Goal: Information Seeking & Learning: Learn about a topic

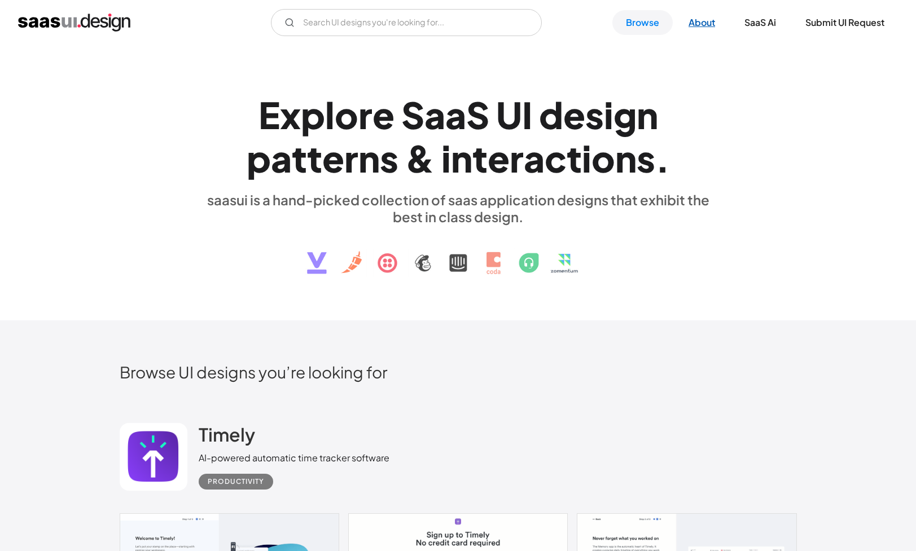
click at [704, 26] on link "About" at bounding box center [702, 22] width 54 height 25
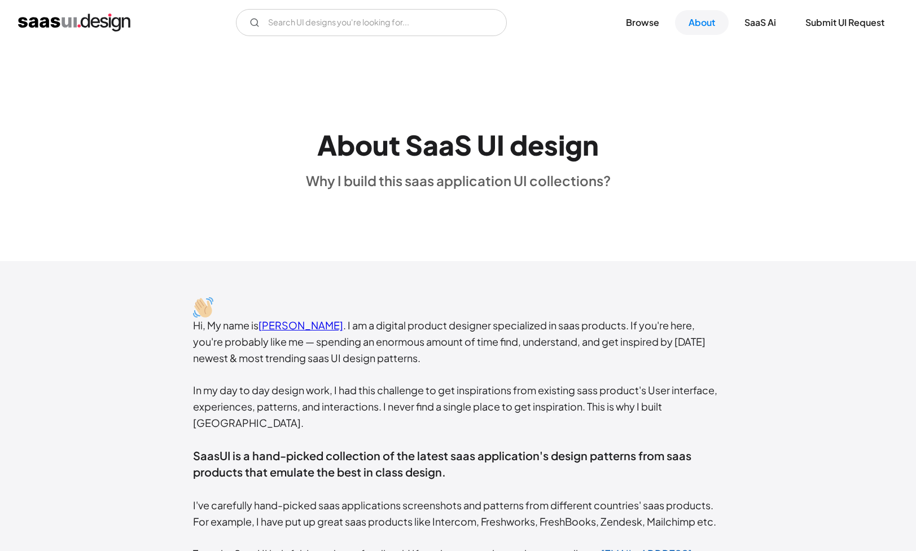
click at [319, 324] on link "Rakesh Mondal" at bounding box center [300, 325] width 85 height 13
click at [628, 21] on link "Browse" at bounding box center [642, 22] width 60 height 25
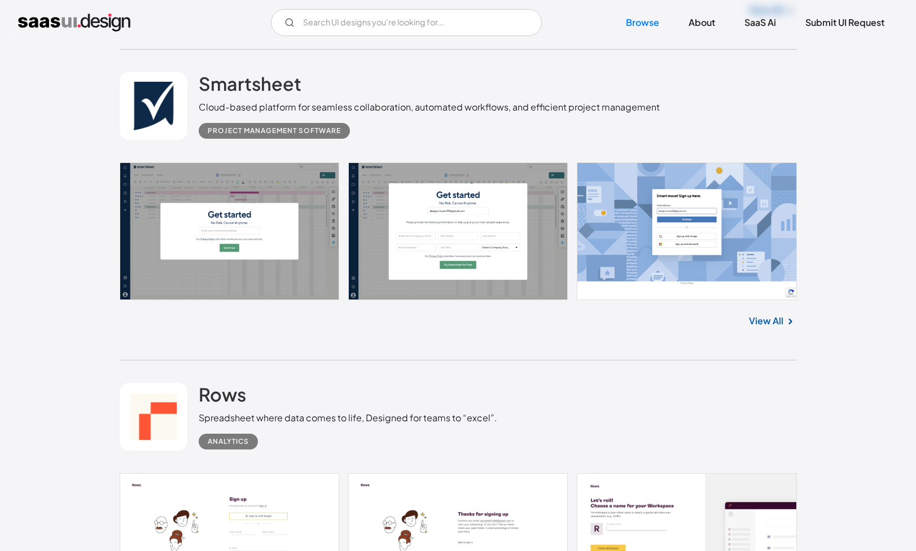
scroll to position [942, 0]
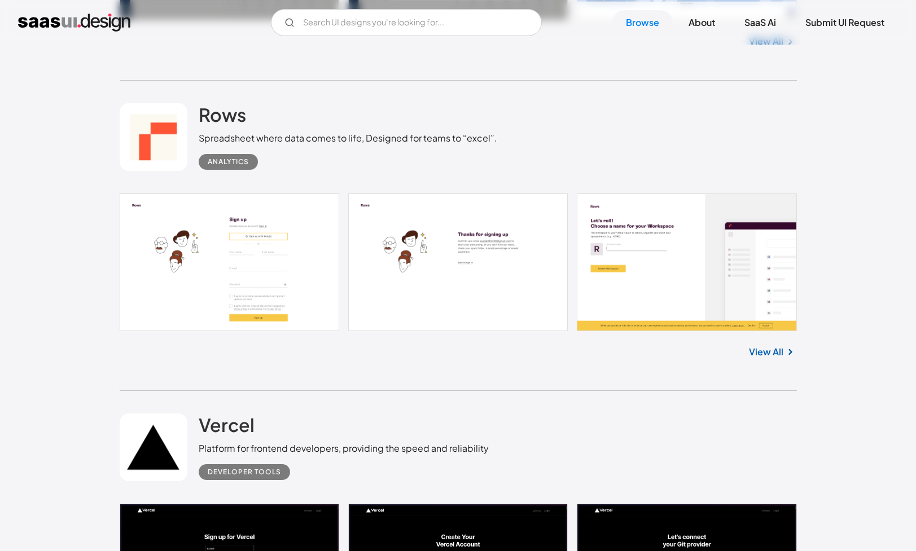
click at [276, 250] on link at bounding box center [458, 263] width 677 height 138
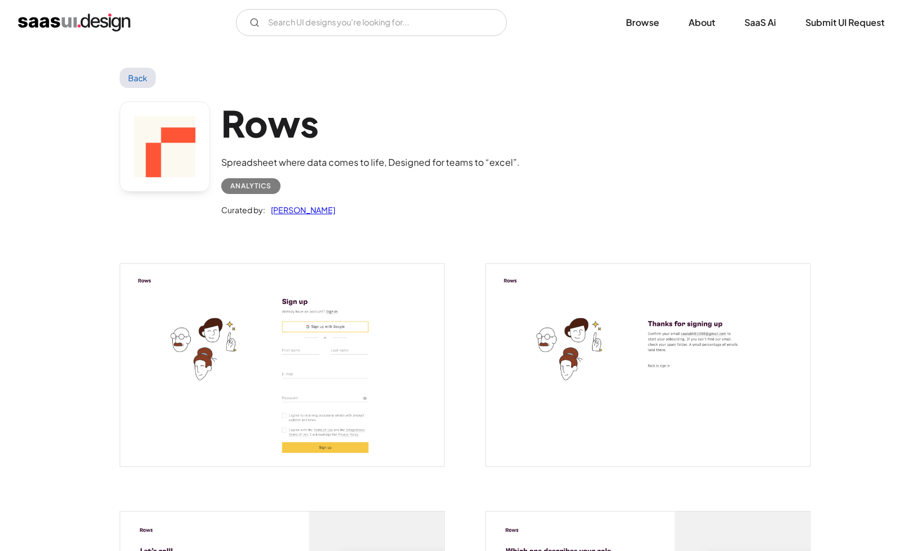
click at [306, 210] on link "Saurabh Sharma" at bounding box center [300, 210] width 70 height 14
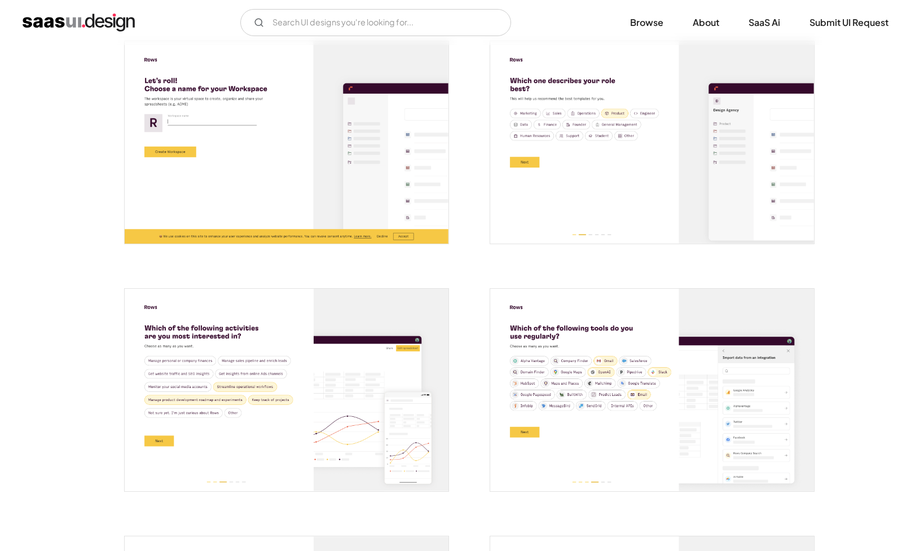
scroll to position [484, 0]
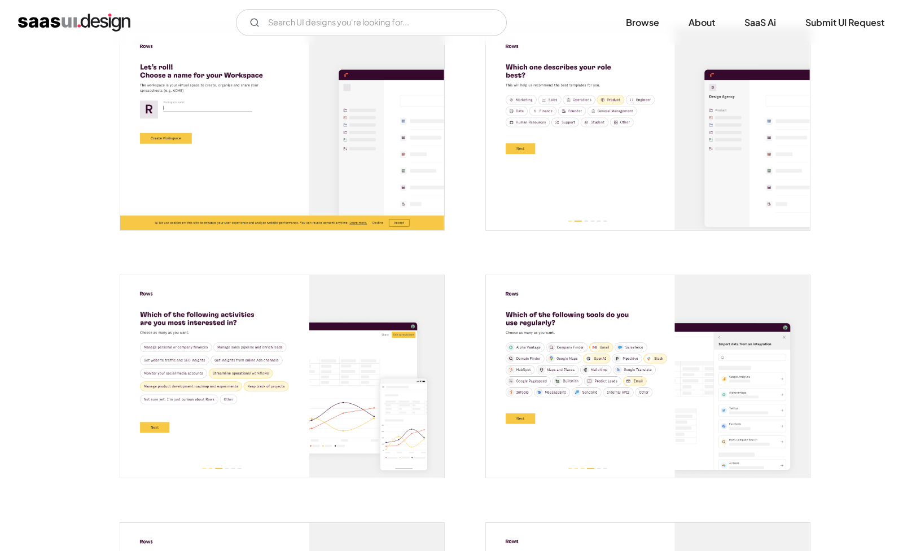
click at [565, 366] on img "open lightbox" at bounding box center [648, 376] width 324 height 203
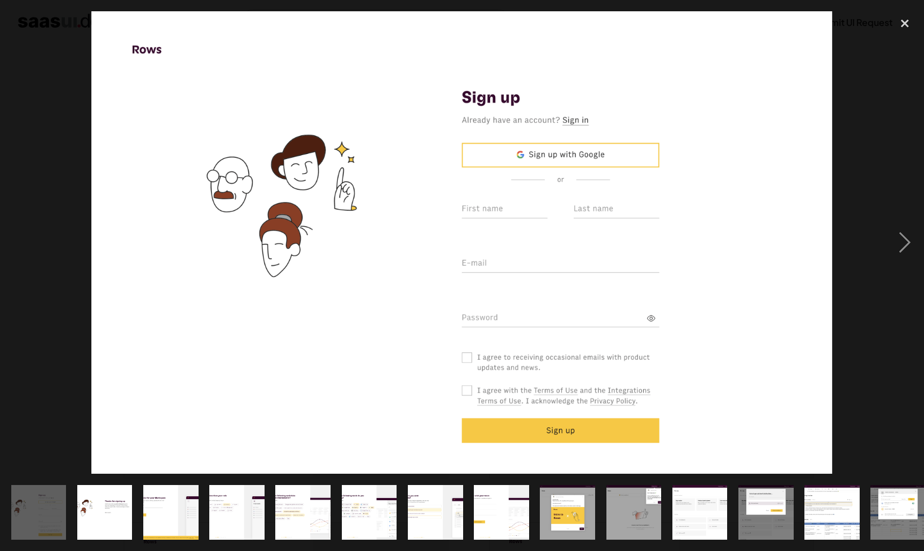
drag, startPoint x: 289, startPoint y: 213, endPoint x: 281, endPoint y: 212, distance: 8.5
click at [281, 212] on img at bounding box center [461, 242] width 741 height 463
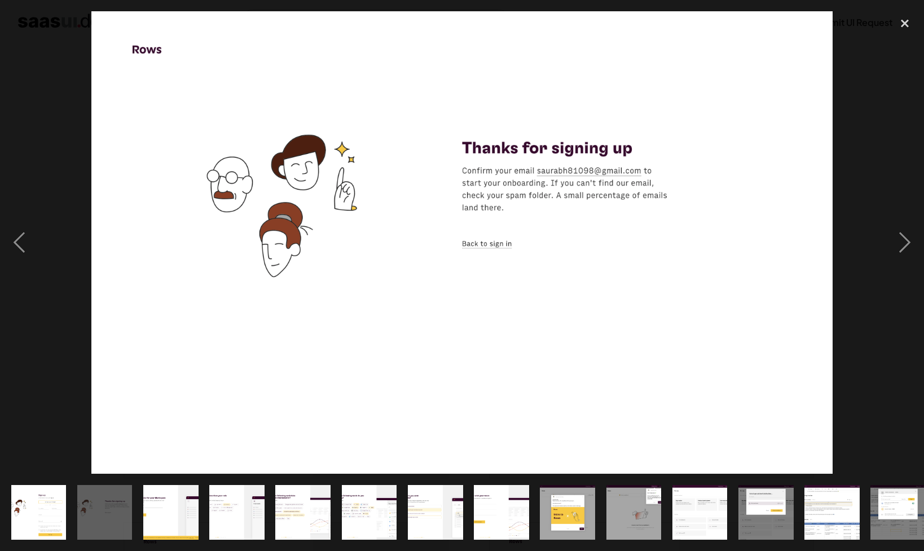
drag, startPoint x: 300, startPoint y: 206, endPoint x: 266, endPoint y: 210, distance: 33.6
click at [274, 210] on img at bounding box center [461, 242] width 741 height 463
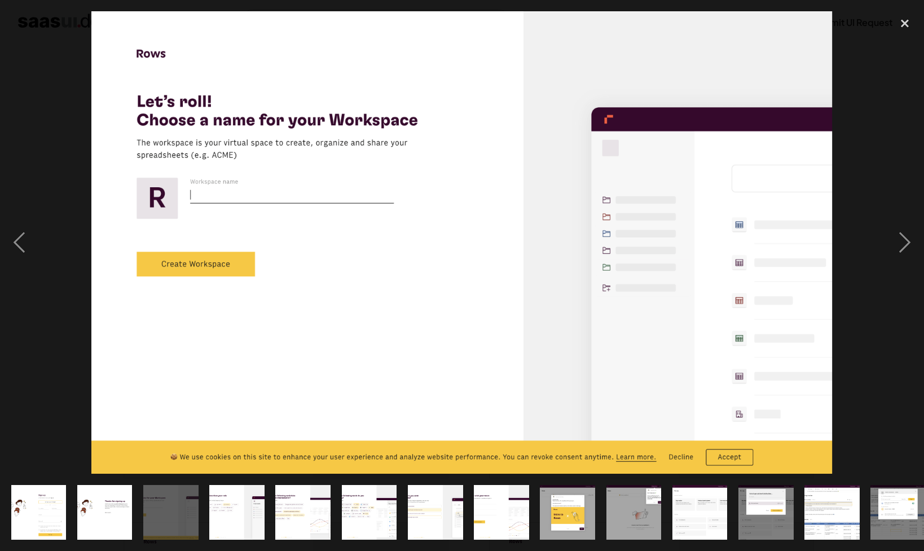
drag, startPoint x: 292, startPoint y: 213, endPoint x: 275, endPoint y: 215, distance: 17.6
click at [275, 215] on img at bounding box center [461, 242] width 741 height 463
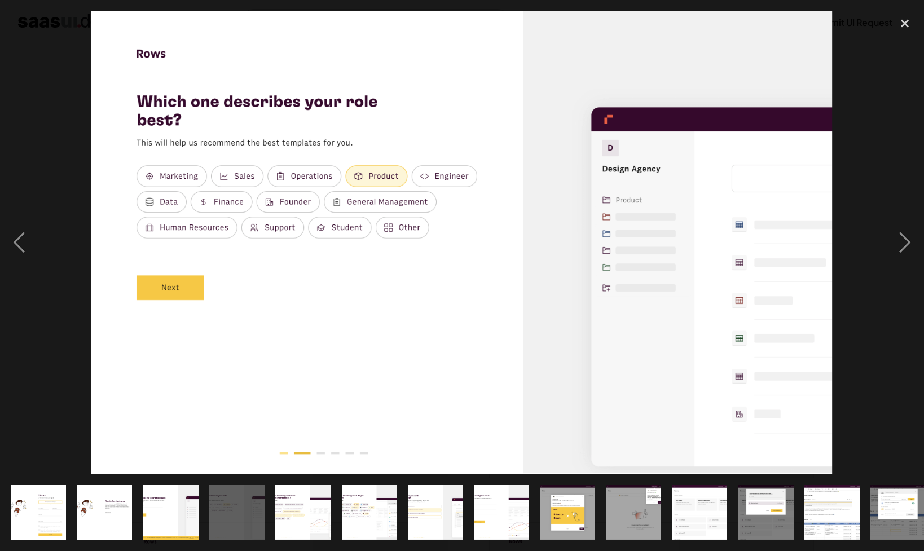
drag, startPoint x: 283, startPoint y: 230, endPoint x: 258, endPoint y: 232, distance: 24.9
click at [260, 232] on img at bounding box center [461, 242] width 741 height 463
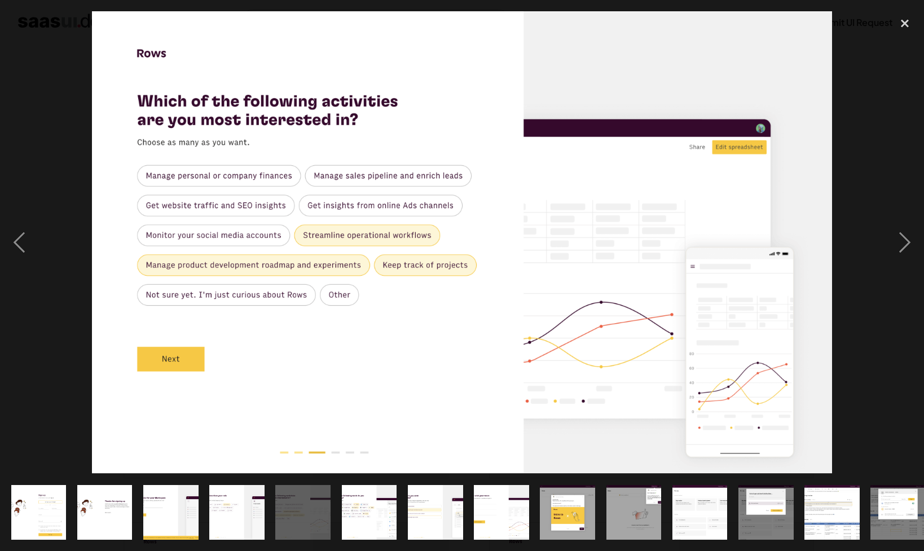
drag, startPoint x: 258, startPoint y: 232, endPoint x: 274, endPoint y: 226, distance: 16.4
click at [270, 226] on img at bounding box center [462, 242] width 740 height 463
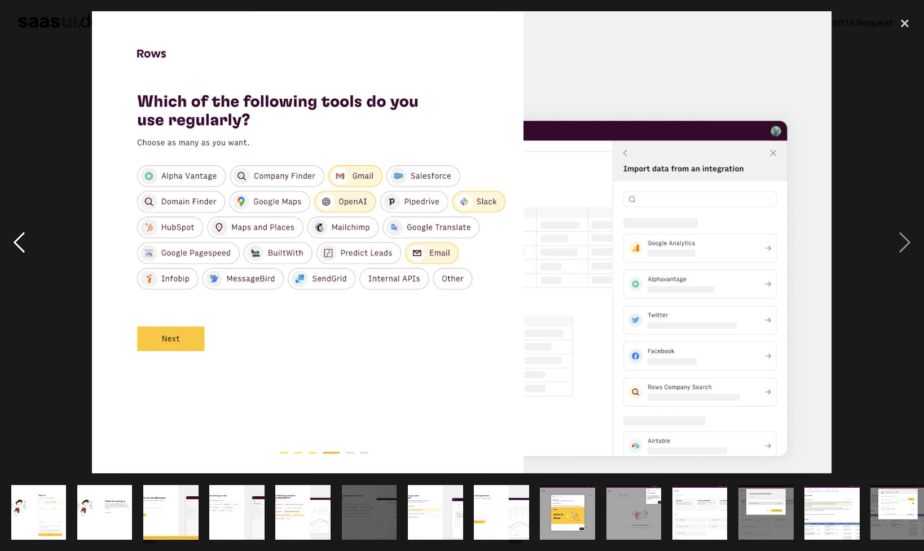
click at [20, 238] on div "previous image" at bounding box center [19, 242] width 38 height 463
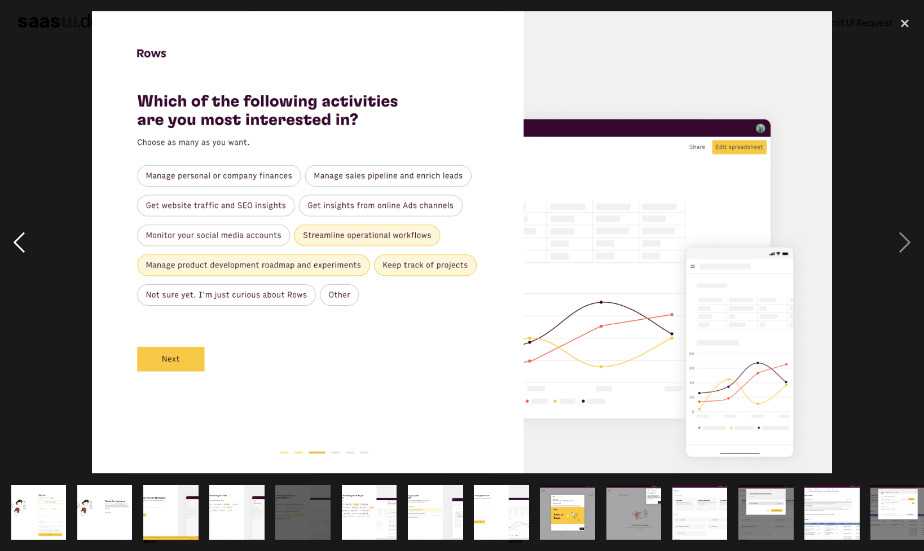
click at [26, 237] on div "previous image" at bounding box center [19, 242] width 38 height 463
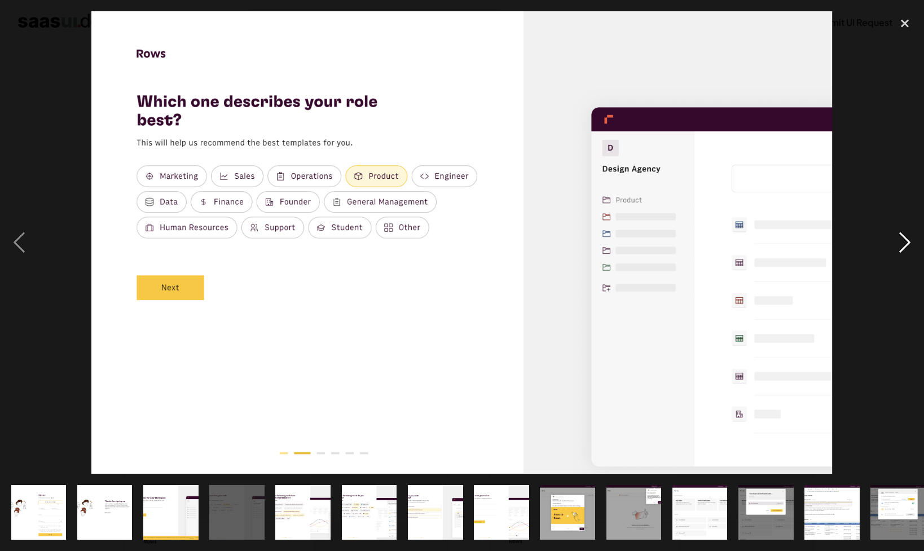
click at [905, 238] on div "next image" at bounding box center [905, 242] width 38 height 463
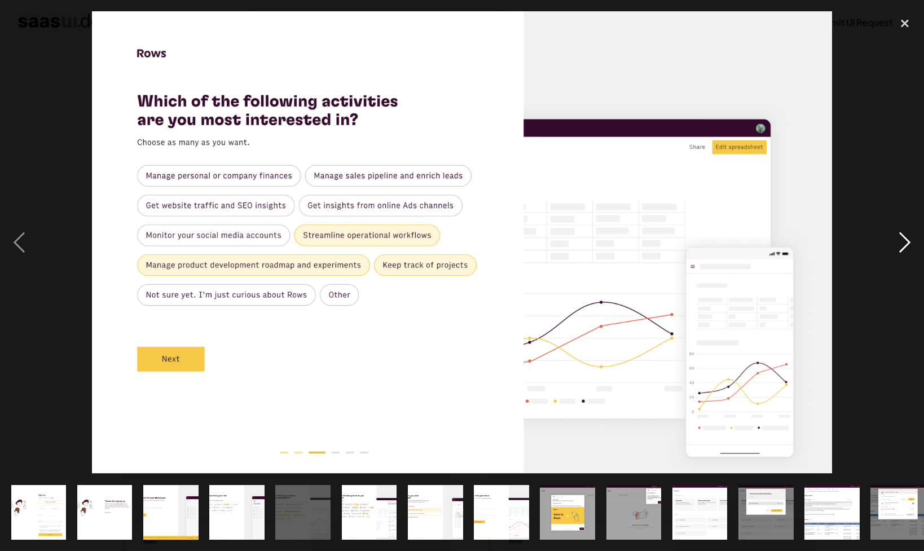
click at [905, 238] on div "next image" at bounding box center [905, 242] width 38 height 463
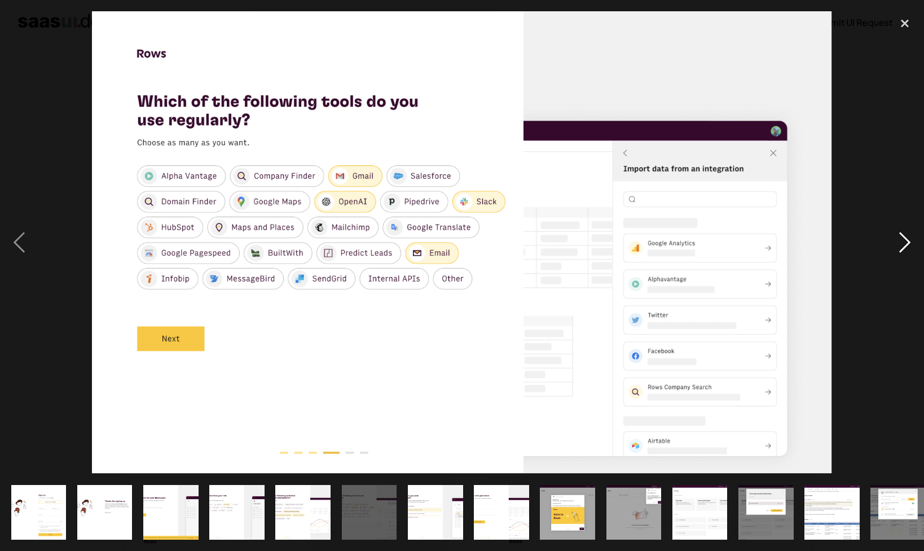
click at [905, 238] on div "next image" at bounding box center [905, 242] width 38 height 463
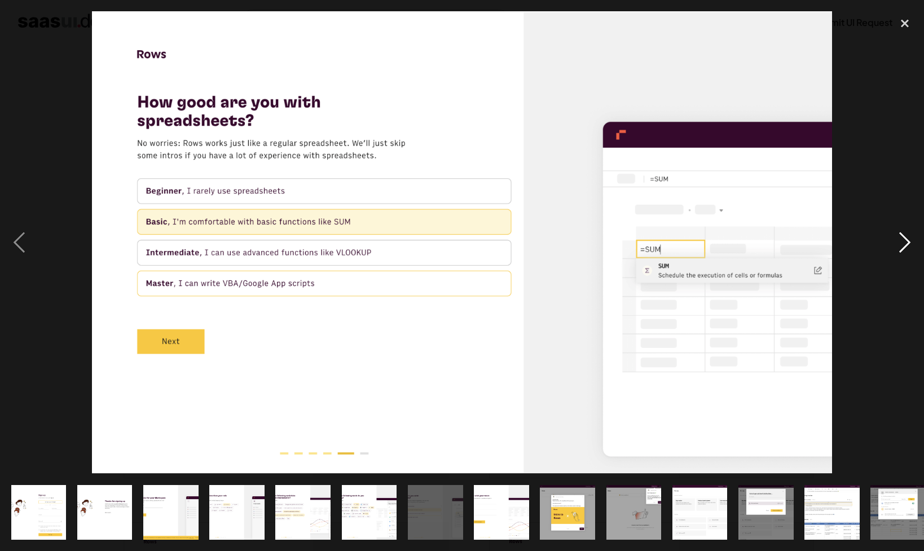
click at [905, 238] on div "next image" at bounding box center [905, 242] width 38 height 463
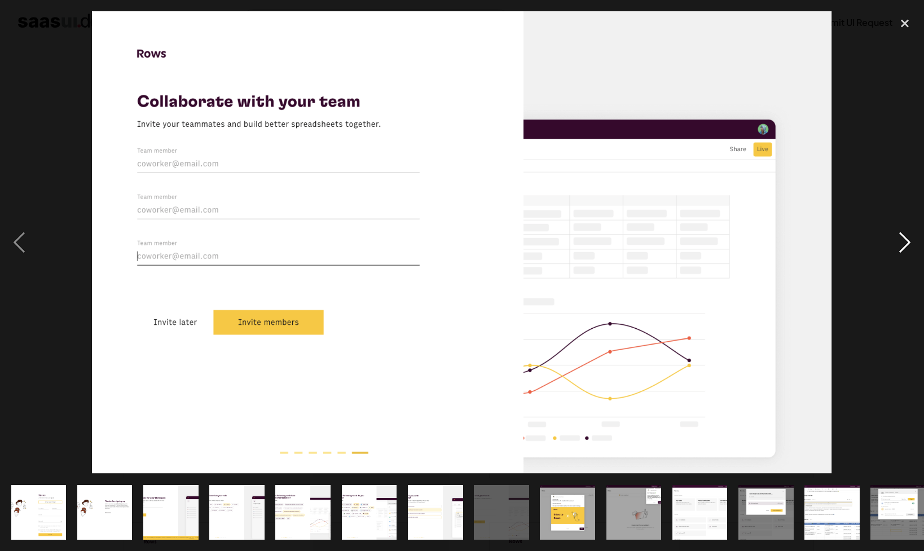
click at [905, 238] on div "next image" at bounding box center [905, 242] width 38 height 463
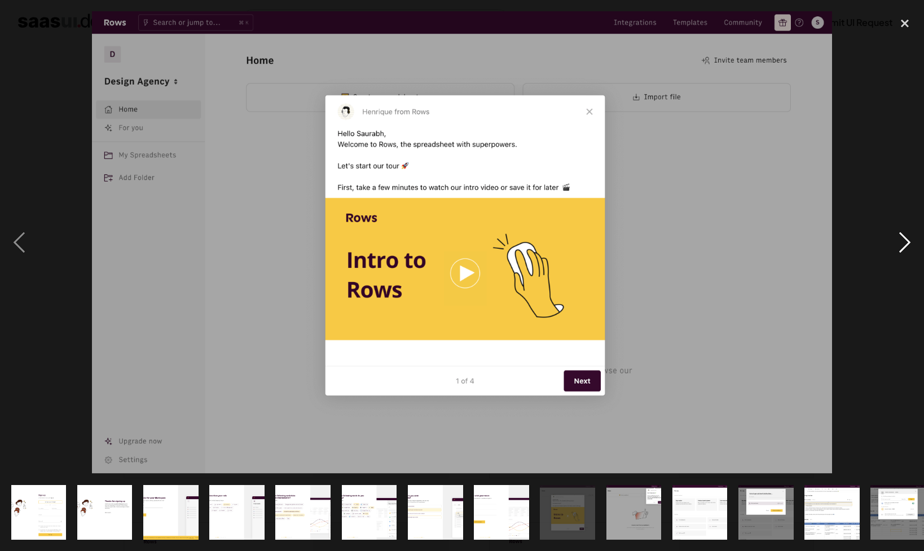
click at [905, 243] on div "next image" at bounding box center [905, 242] width 38 height 463
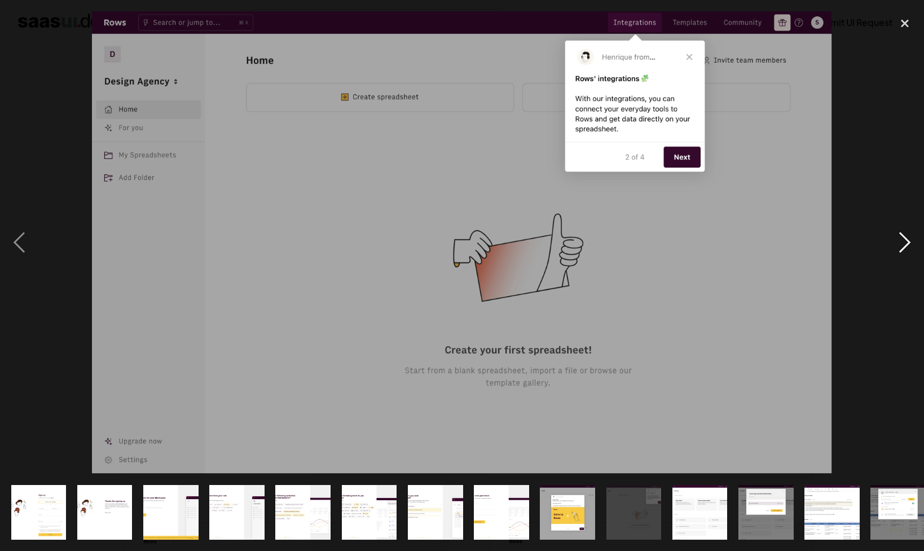
click at [905, 243] on div "next image" at bounding box center [905, 242] width 38 height 463
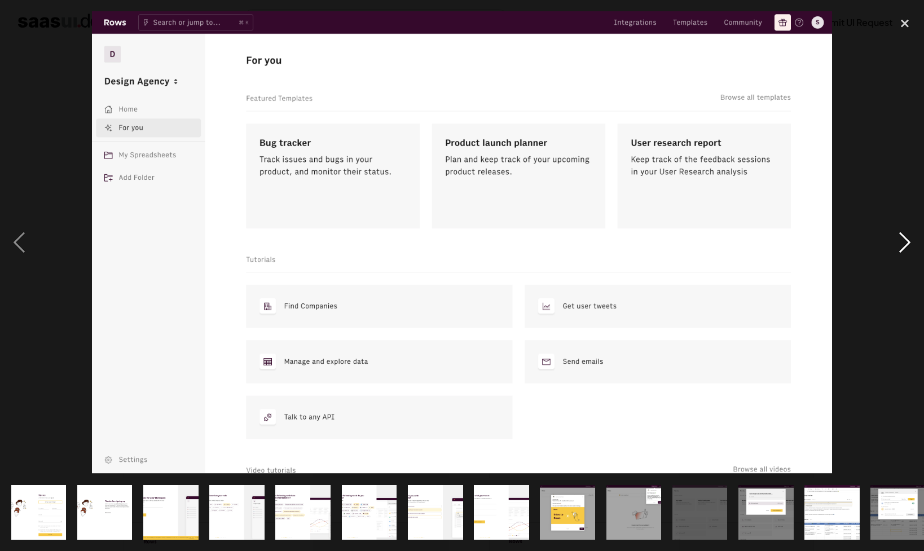
click at [912, 241] on div "next image" at bounding box center [905, 242] width 38 height 463
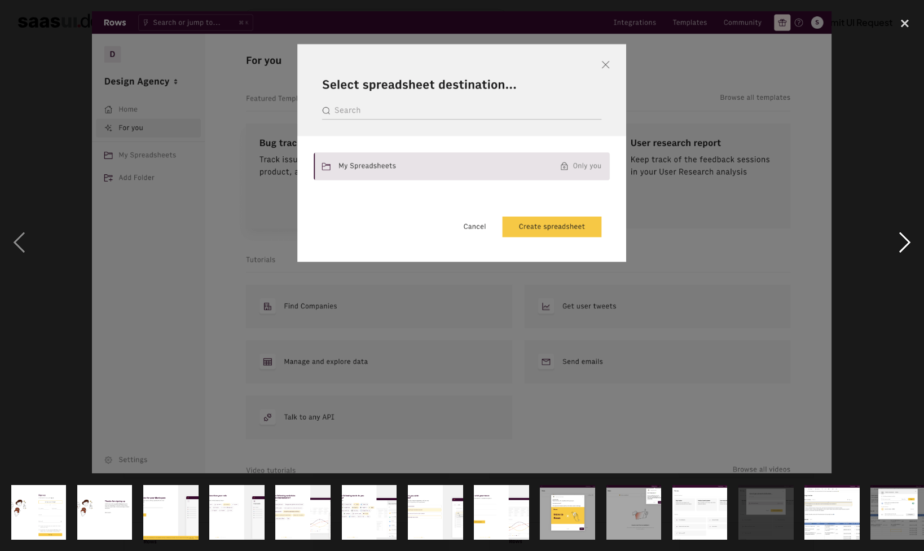
click at [911, 239] on div "next image" at bounding box center [905, 242] width 38 height 463
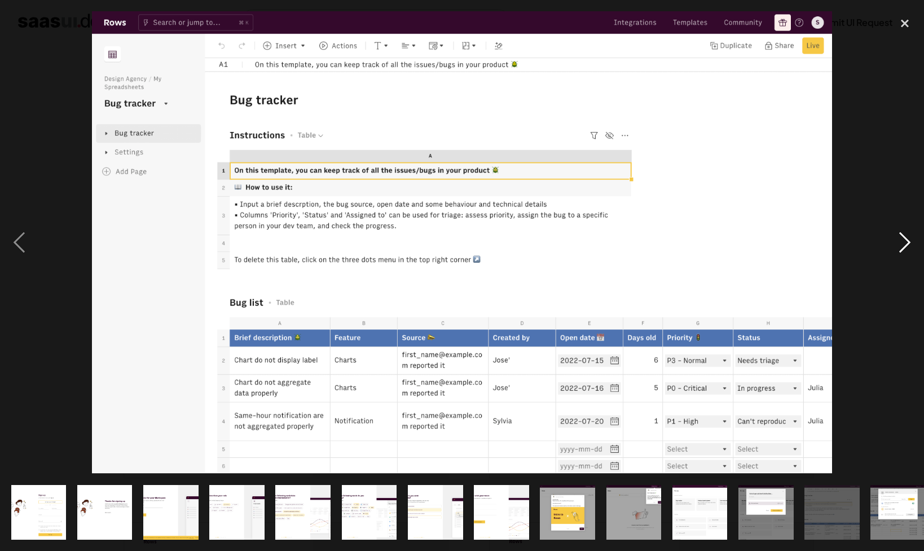
click at [911, 239] on div "next image" at bounding box center [905, 242] width 38 height 463
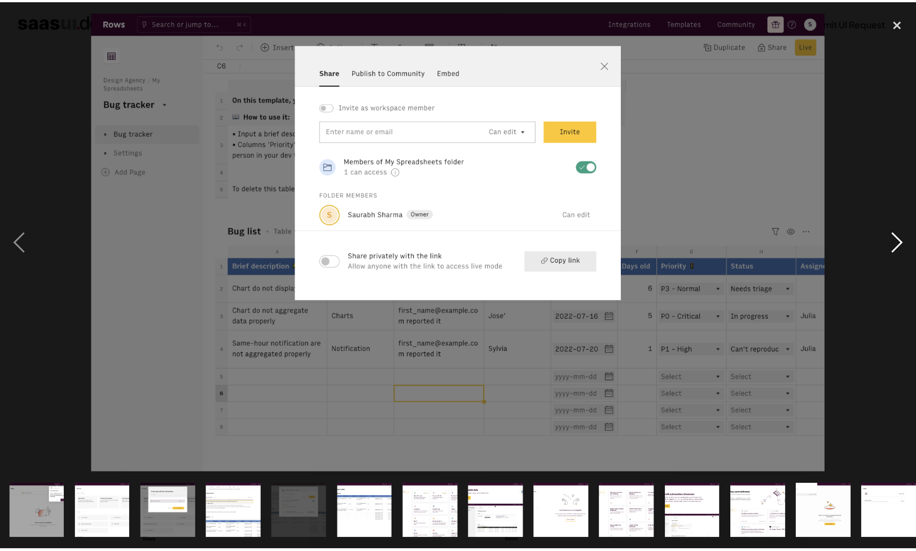
scroll to position [0, 608]
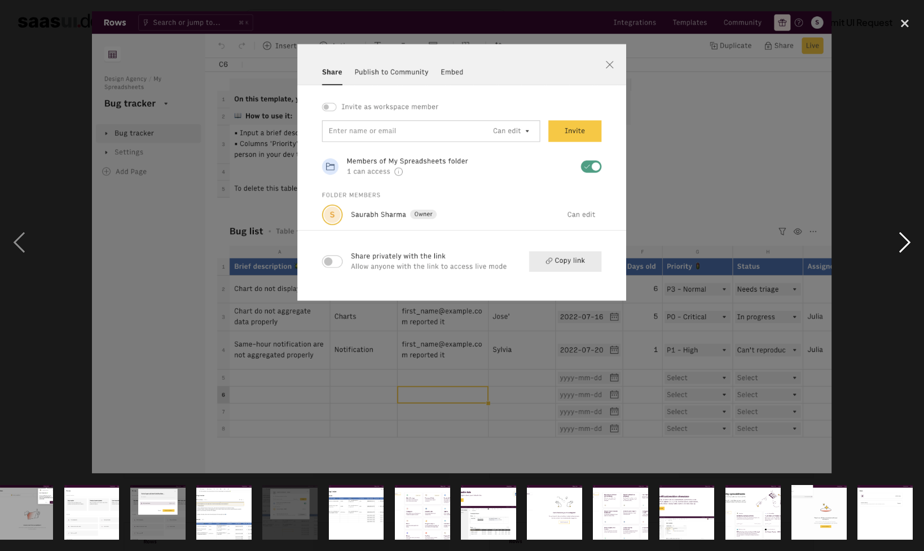
click at [911, 239] on div "next image" at bounding box center [905, 242] width 38 height 463
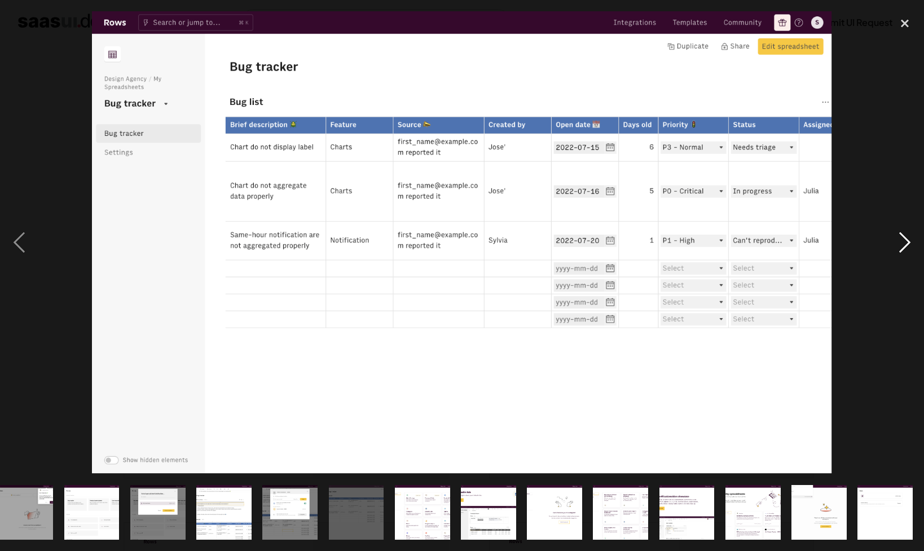
click at [911, 239] on div "next image" at bounding box center [905, 242] width 38 height 463
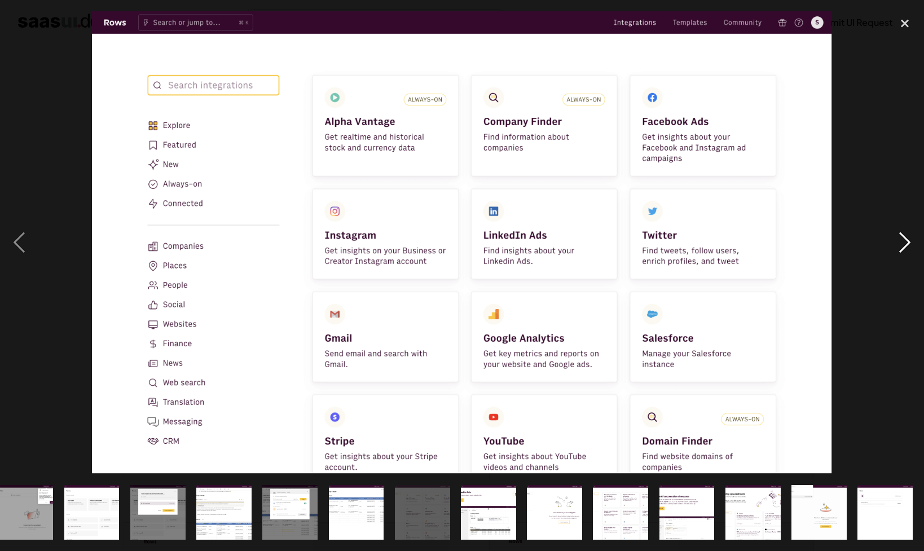
click at [911, 239] on div "next image" at bounding box center [905, 242] width 38 height 463
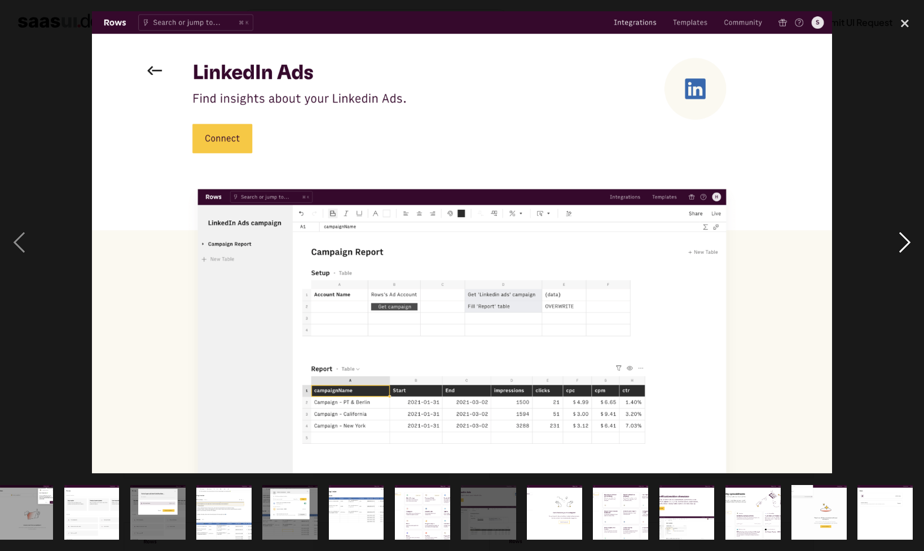
click at [911, 239] on div "next image" at bounding box center [905, 242] width 38 height 463
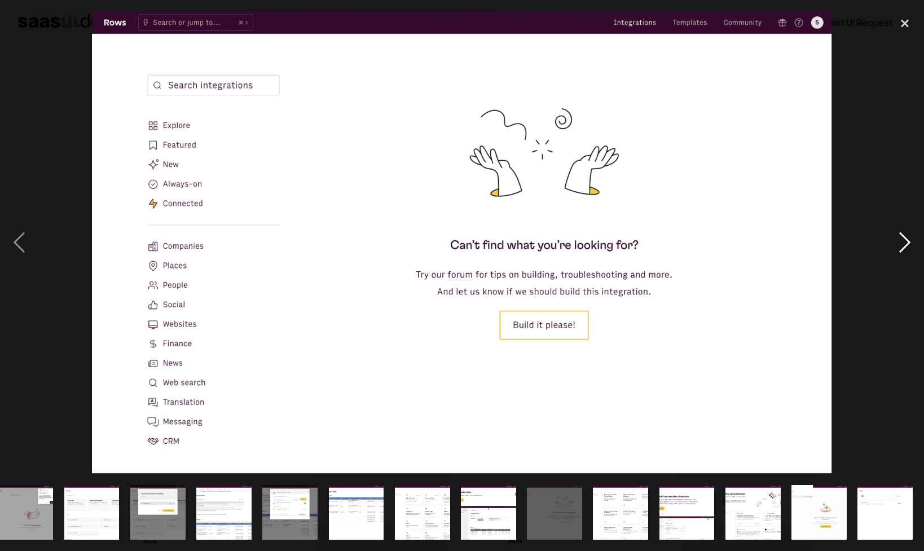
click at [911, 239] on div "next image" at bounding box center [905, 242] width 38 height 463
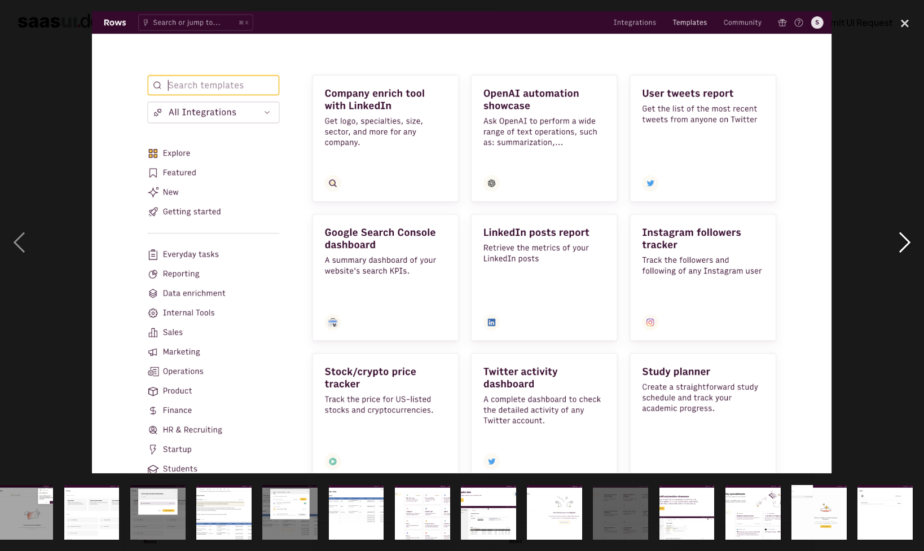
click at [911, 239] on div "next image" at bounding box center [905, 242] width 38 height 463
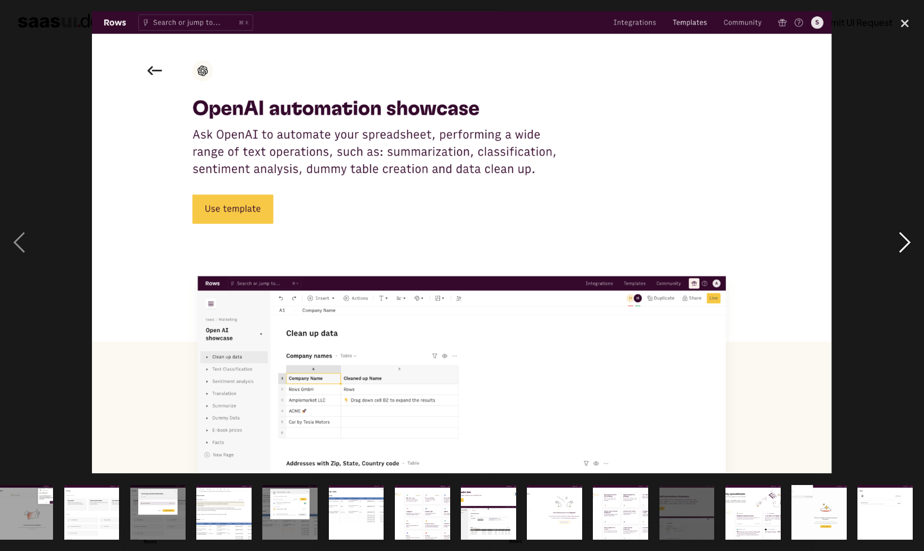
click at [911, 239] on div "next image" at bounding box center [905, 242] width 38 height 463
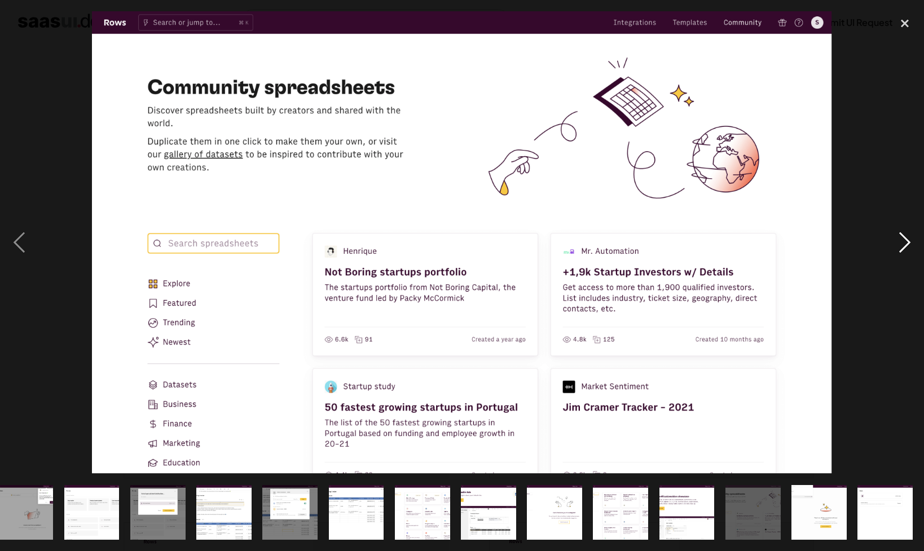
click at [911, 239] on div "next image" at bounding box center [905, 242] width 38 height 463
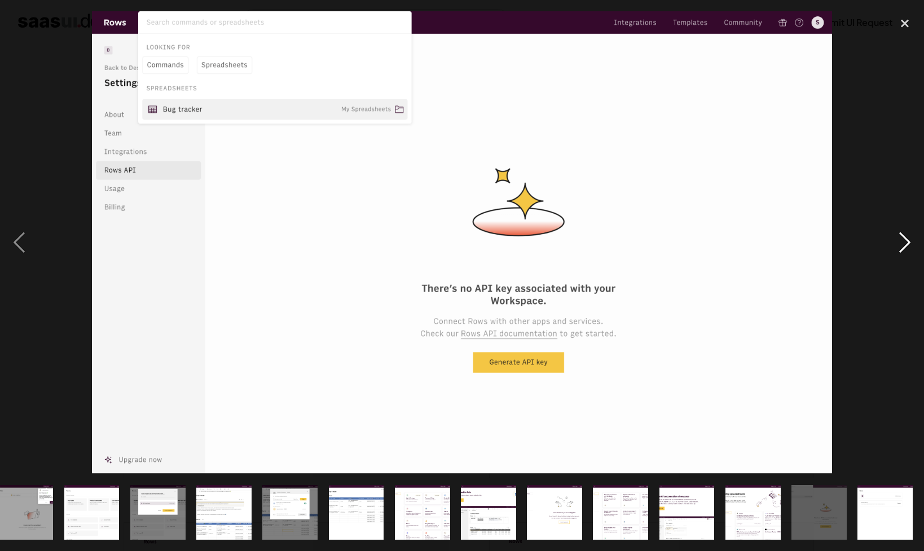
click at [911, 239] on div "next image" at bounding box center [905, 242] width 38 height 463
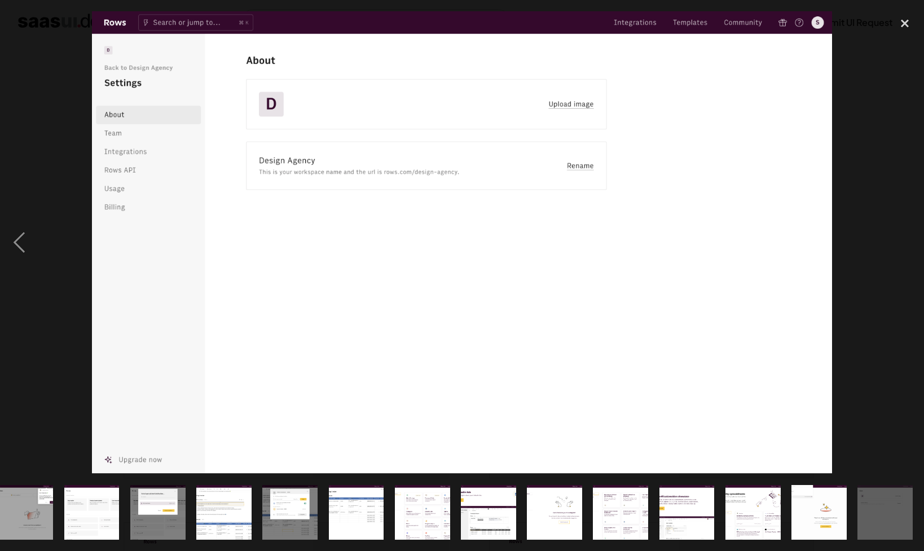
click at [911, 239] on div "next image" at bounding box center [905, 242] width 38 height 463
click at [903, 21] on div "close lightbox" at bounding box center [905, 23] width 38 height 25
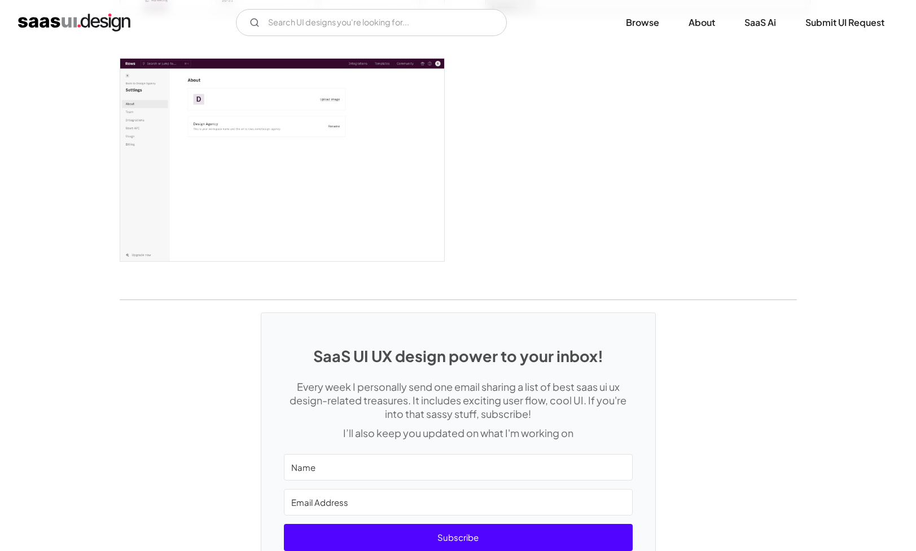
scroll to position [2763, 0]
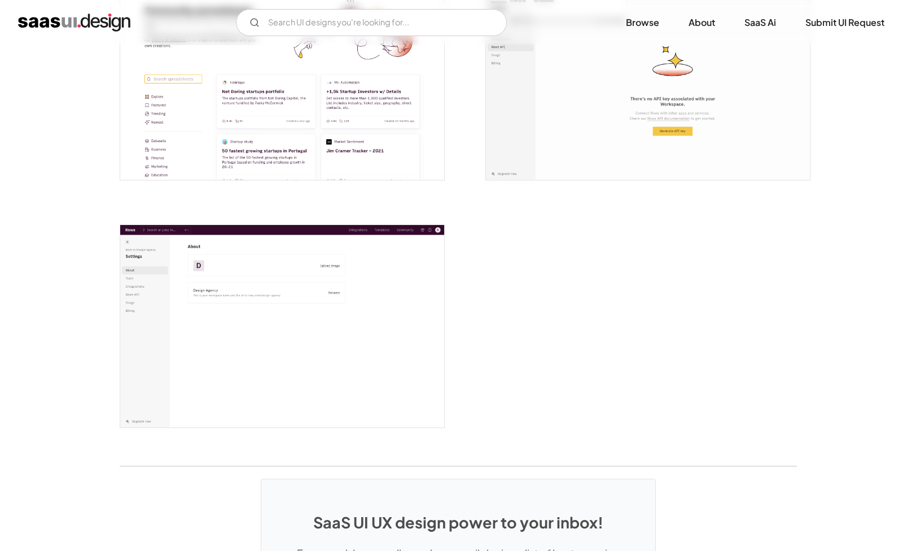
click at [76, 19] on img "home" at bounding box center [74, 23] width 112 height 18
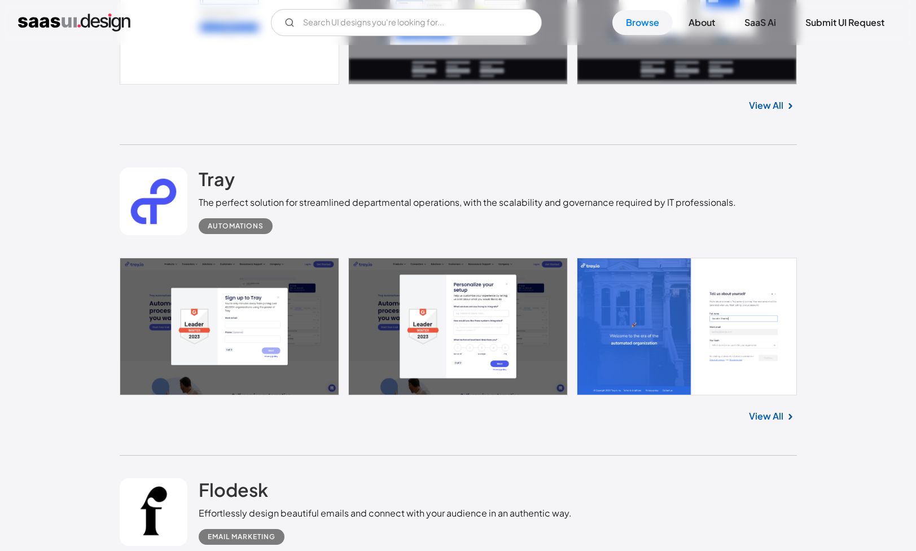
scroll to position [1815, 0]
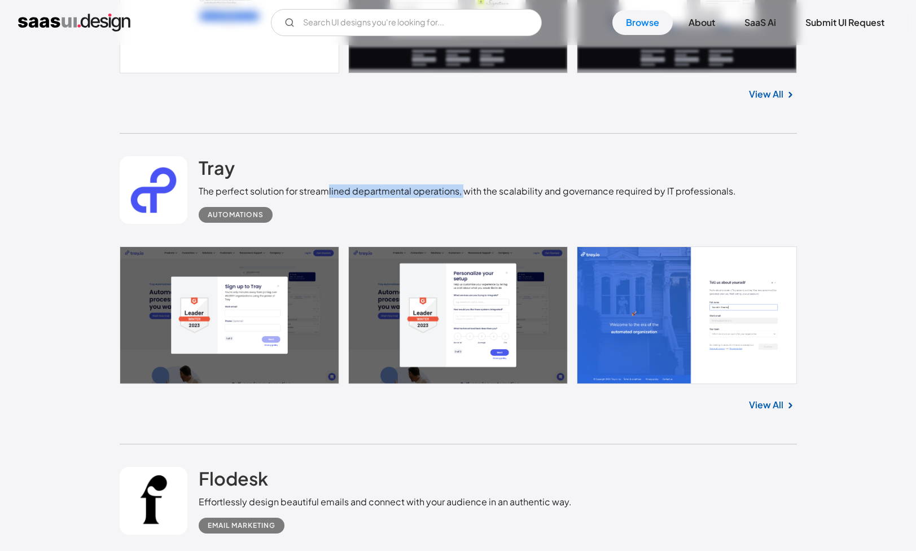
drag, startPoint x: 325, startPoint y: 192, endPoint x: 464, endPoint y: 194, distance: 139.4
click at [464, 194] on div "The perfect solution for streamlined departmental operations, with the scalabil…" at bounding box center [467, 191] width 537 height 14
click at [485, 190] on div "The perfect solution for streamlined departmental operations, with the scalabil…" at bounding box center [467, 191] width 537 height 14
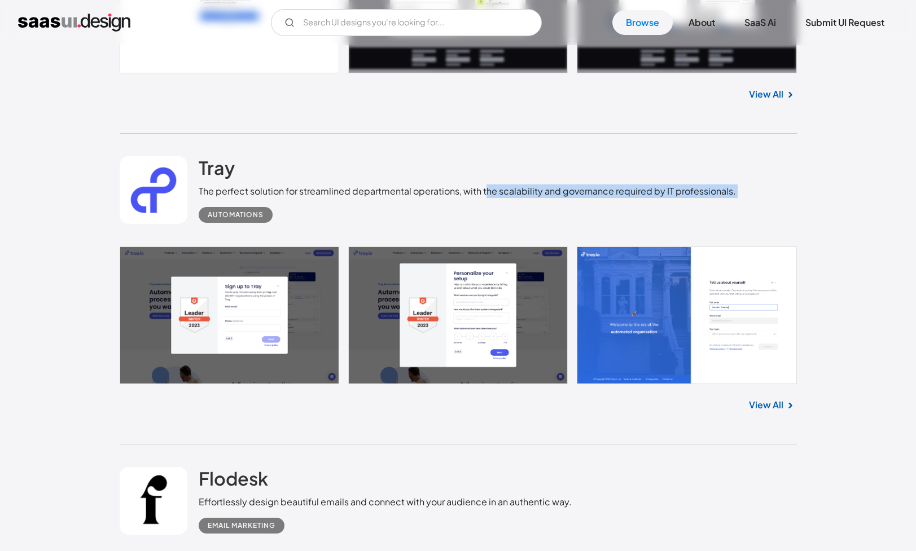
drag, startPoint x: 485, startPoint y: 190, endPoint x: 716, endPoint y: 198, distance: 231.4
click at [713, 198] on div "Tray The perfect solution for streamlined departmental operations, with the sca…" at bounding box center [467, 189] width 537 height 67
click at [716, 198] on div "Automations" at bounding box center [467, 210] width 537 height 25
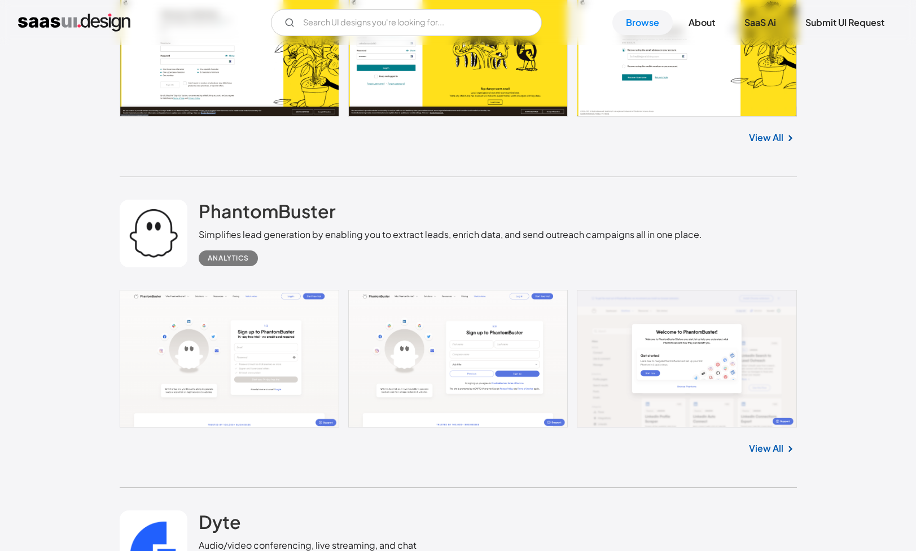
scroll to position [2695, 0]
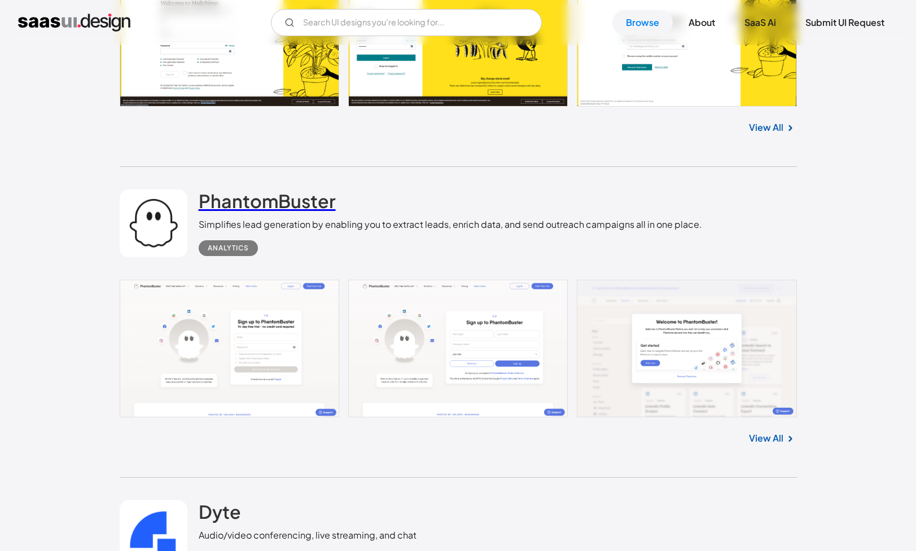
click at [274, 203] on h2 "PhantomBuster" at bounding box center [267, 201] width 137 height 23
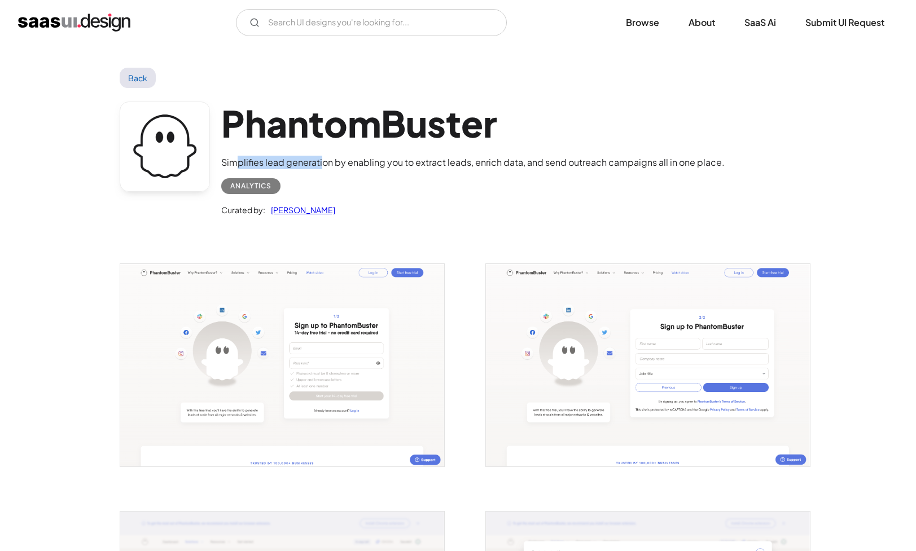
drag, startPoint x: 239, startPoint y: 164, endPoint x: 322, endPoint y: 168, distance: 83.0
click at [322, 168] on div "Simplifies lead generation by enabling you to extract leads, enrich data, and s…" at bounding box center [472, 163] width 503 height 14
click at [371, 165] on div "Simplifies lead generation by enabling you to extract leads, enrich data, and s…" at bounding box center [472, 163] width 503 height 14
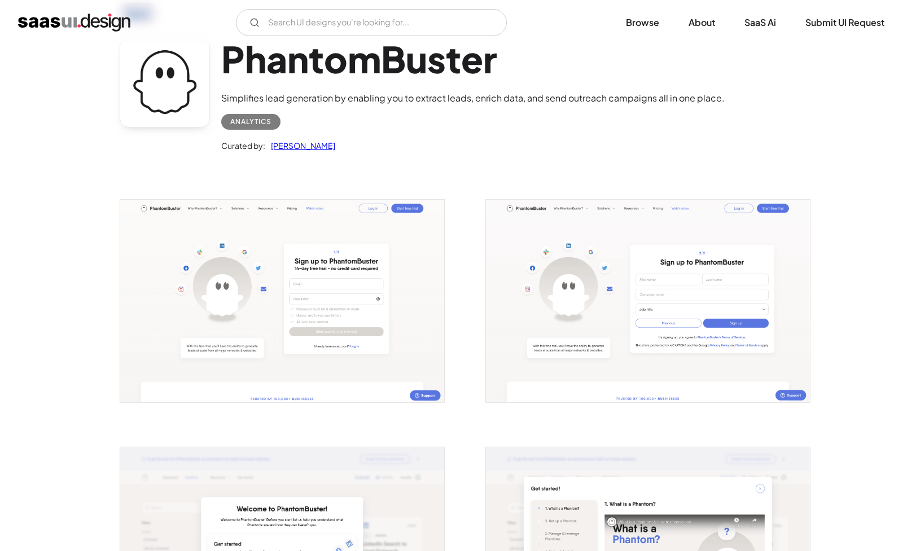
scroll to position [95, 0]
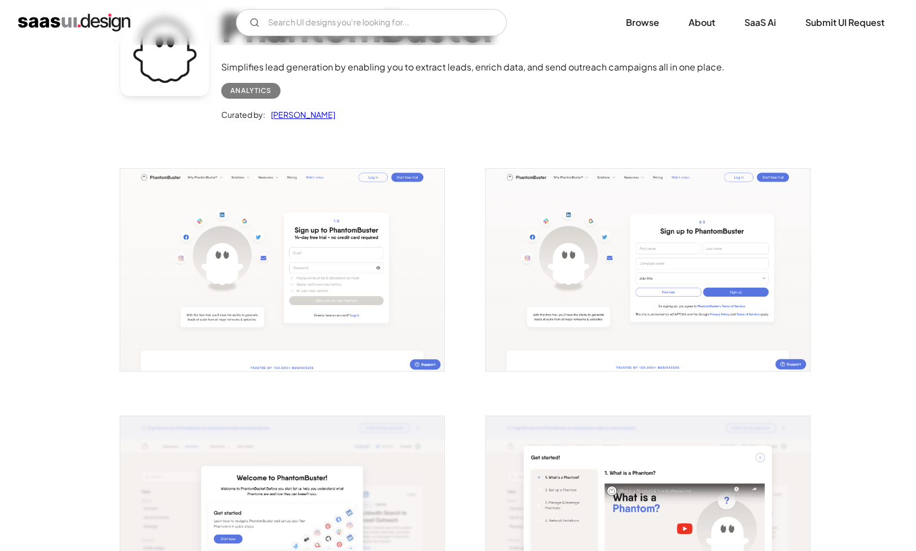
click at [291, 236] on img "open lightbox" at bounding box center [282, 270] width 324 height 203
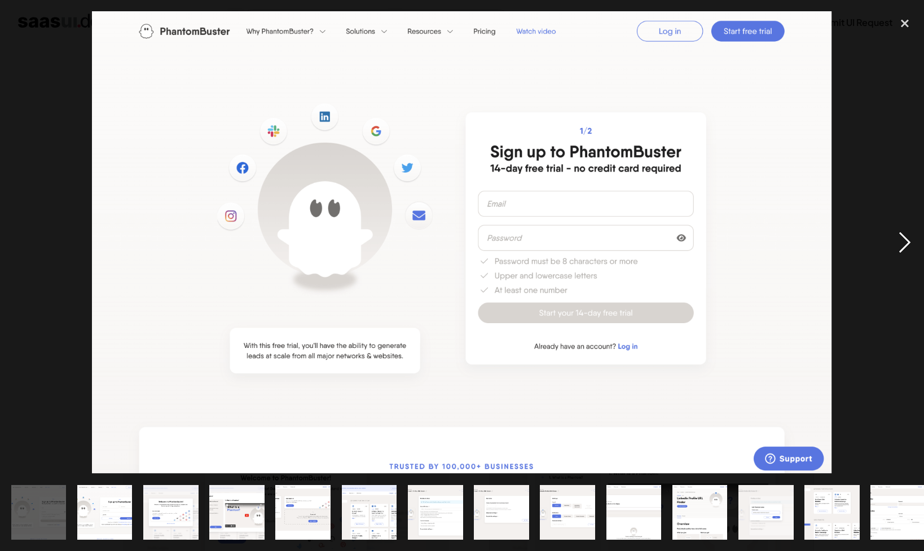
click at [904, 239] on div "next image" at bounding box center [905, 242] width 38 height 463
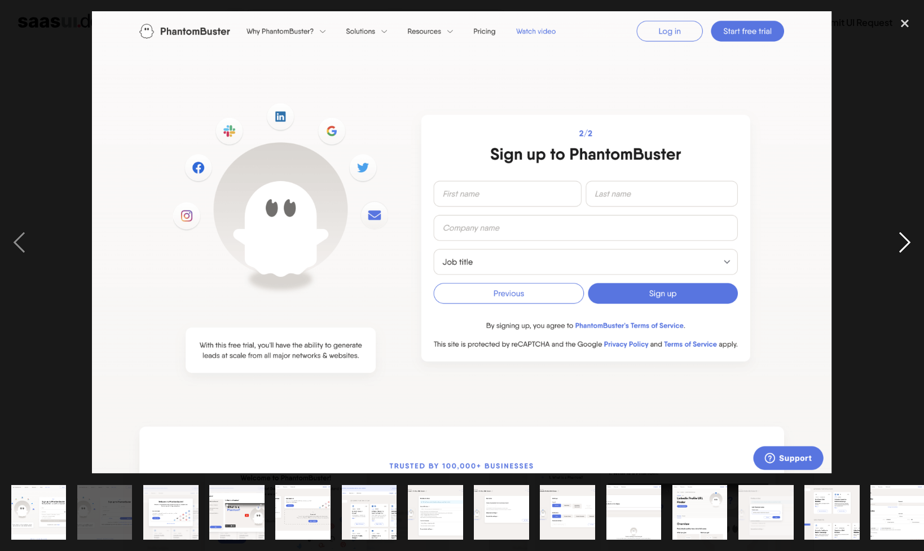
click at [905, 239] on div "next image" at bounding box center [905, 242] width 38 height 463
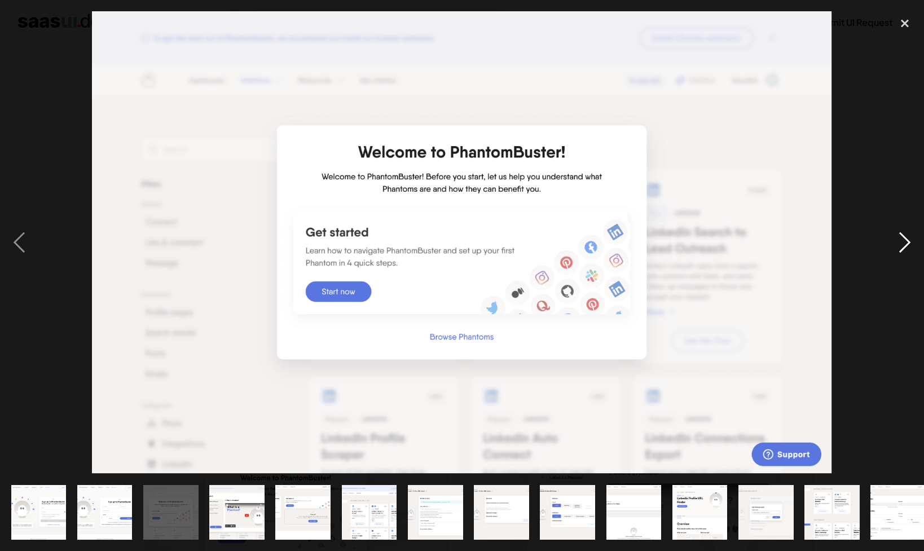
click at [905, 239] on div "next image" at bounding box center [905, 242] width 38 height 463
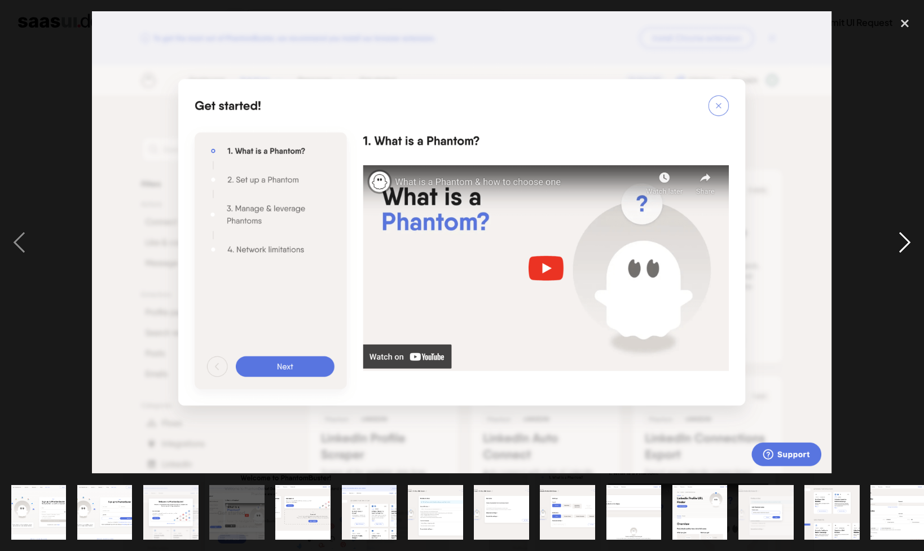
click at [905, 239] on div "next image" at bounding box center [905, 242] width 38 height 463
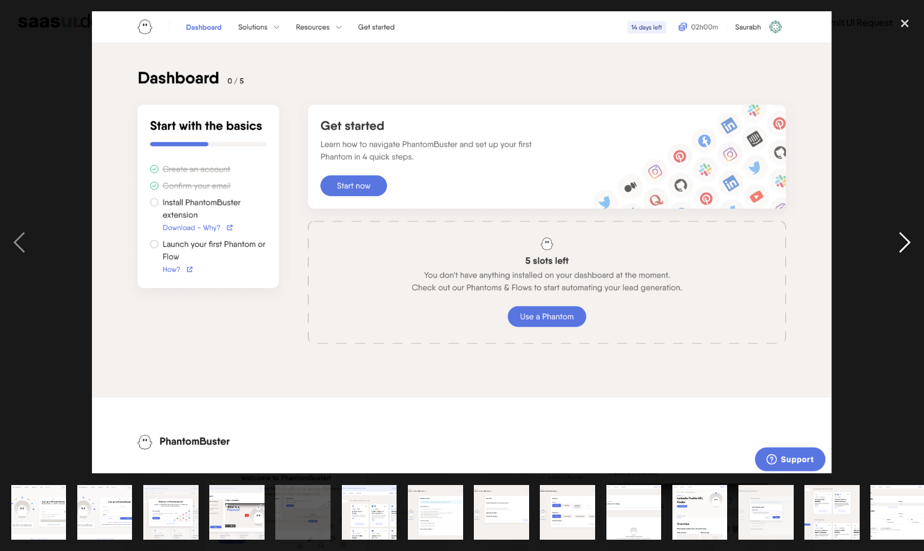
click at [905, 239] on div "next image" at bounding box center [905, 242] width 38 height 463
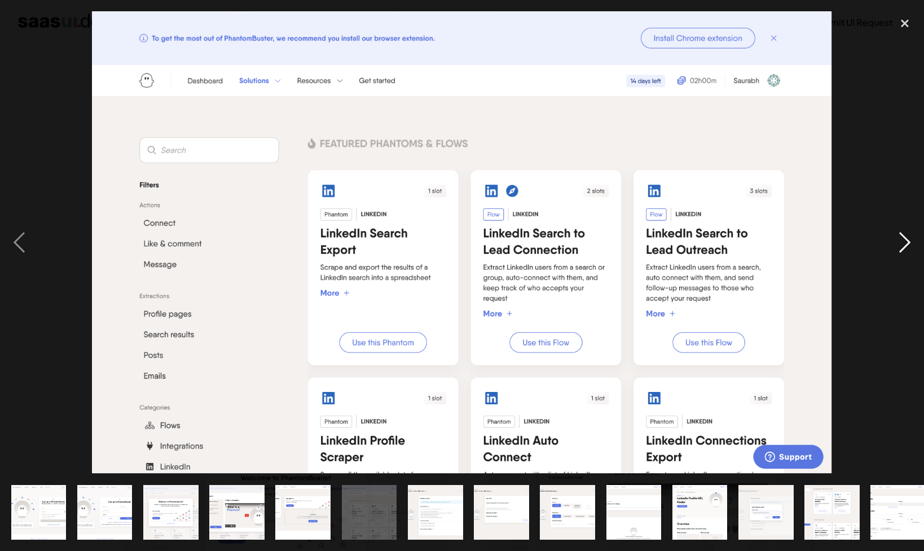
click at [905, 239] on div "next image" at bounding box center [905, 242] width 38 height 463
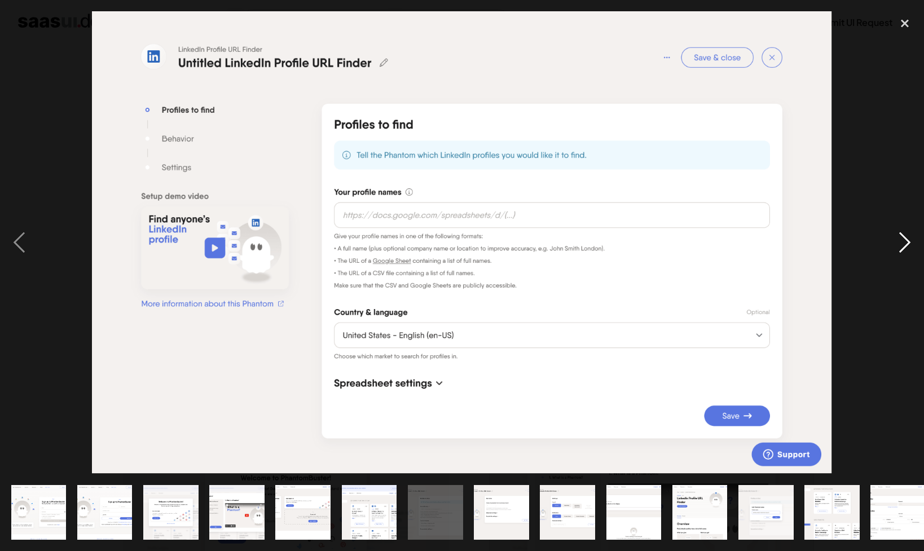
click at [905, 239] on div "next image" at bounding box center [905, 242] width 38 height 463
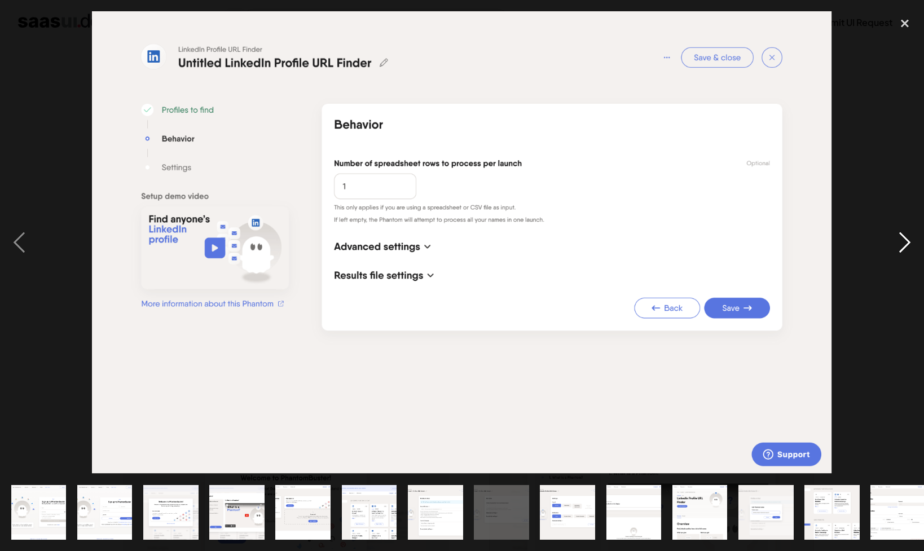
click at [905, 239] on div "next image" at bounding box center [905, 242] width 38 height 463
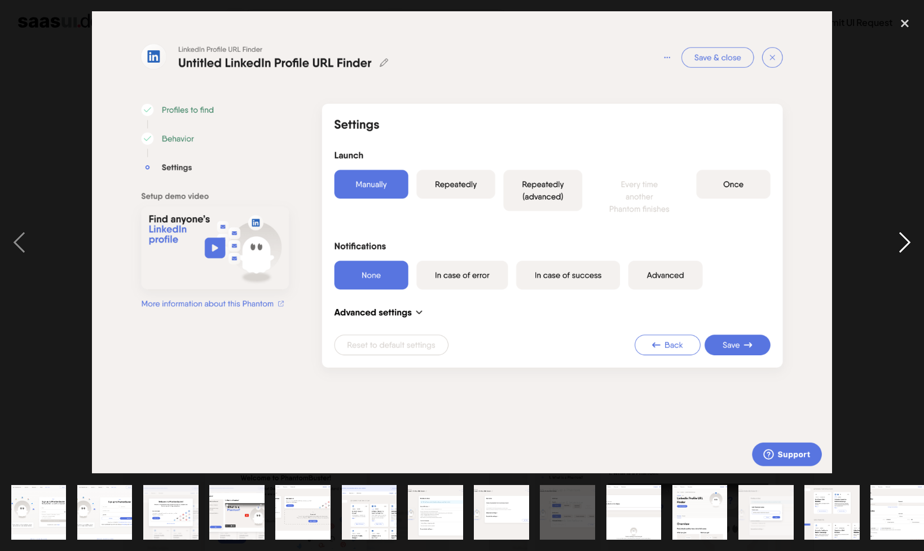
click at [905, 239] on div "next image" at bounding box center [905, 242] width 38 height 463
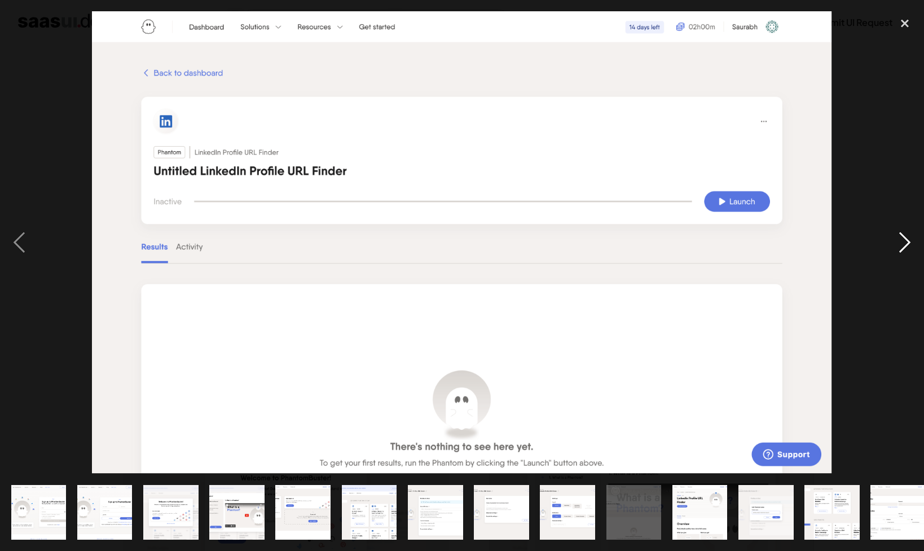
click at [905, 239] on div "next image" at bounding box center [905, 242] width 38 height 463
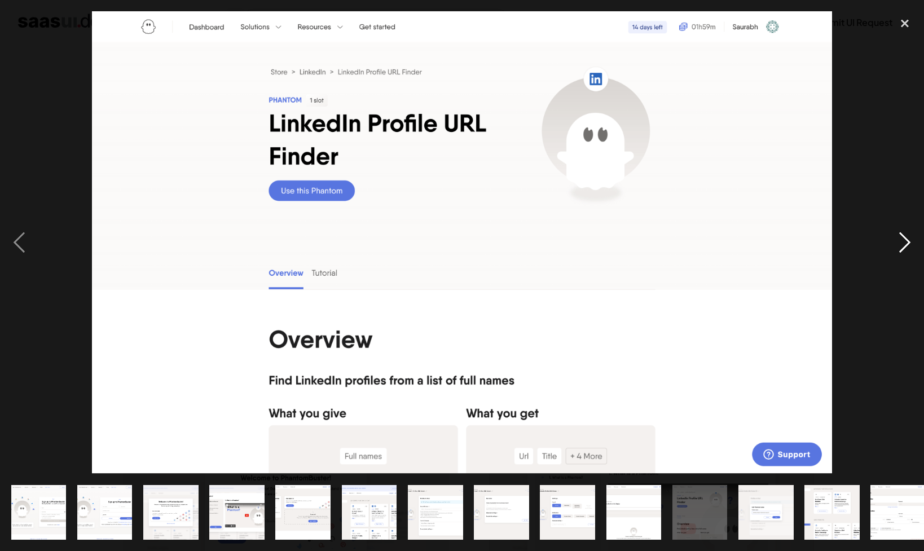
click at [905, 239] on div "next image" at bounding box center [905, 242] width 38 height 463
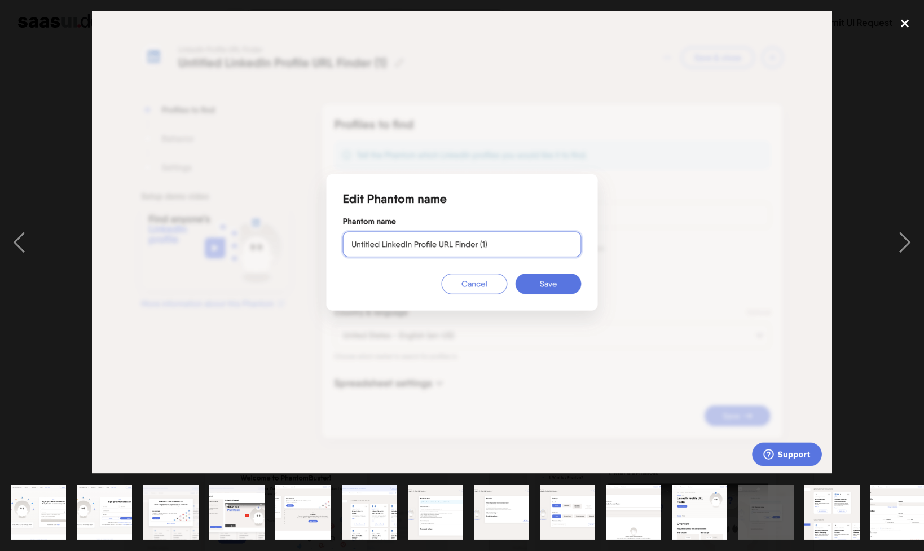
click at [899, 16] on div "close lightbox" at bounding box center [905, 23] width 38 height 25
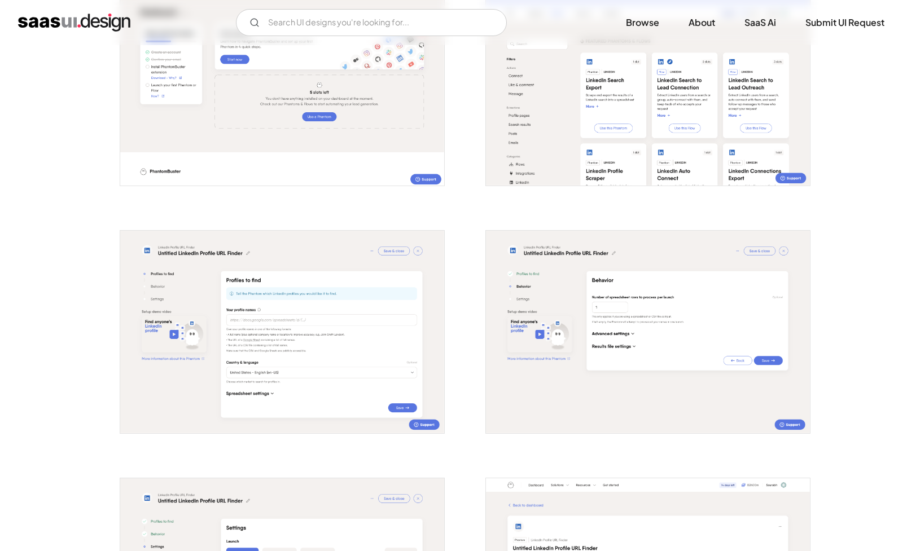
scroll to position [866, 0]
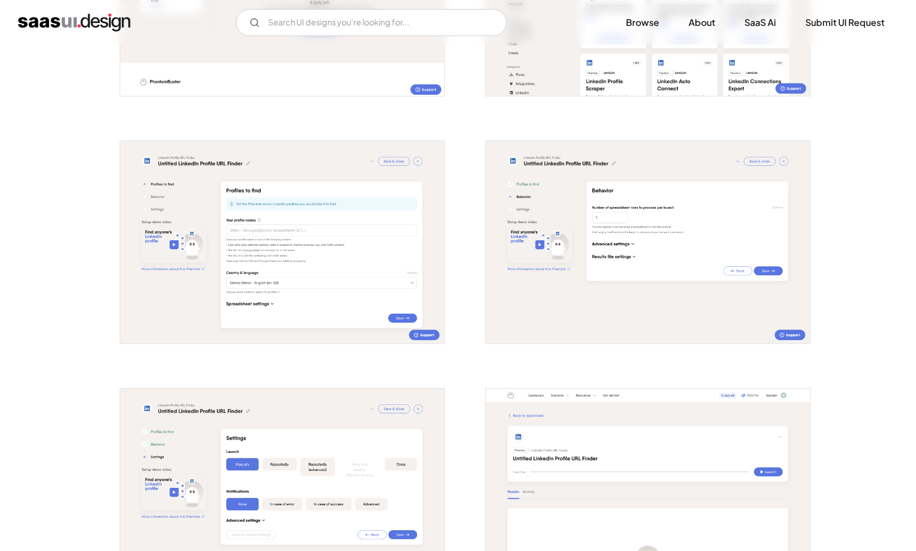
click at [108, 21] on img "home" at bounding box center [74, 23] width 112 height 18
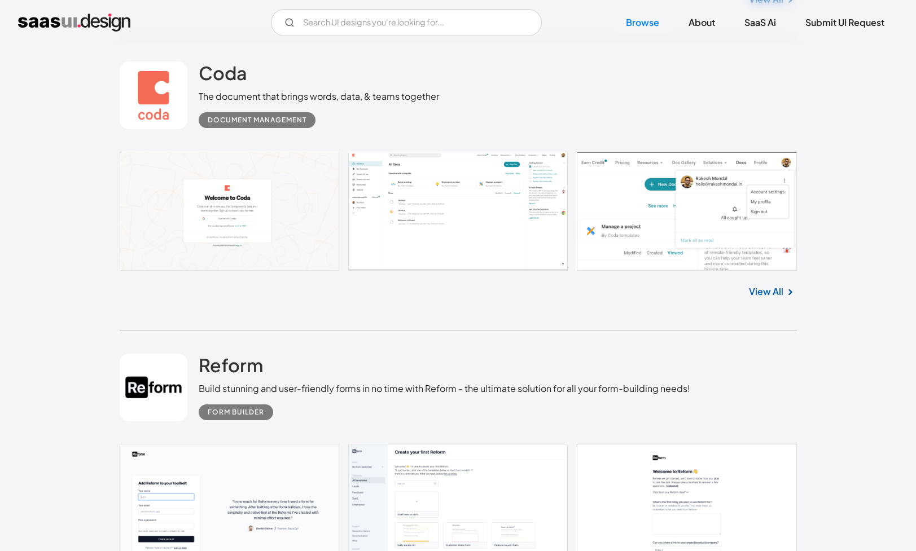
scroll to position [7168, 0]
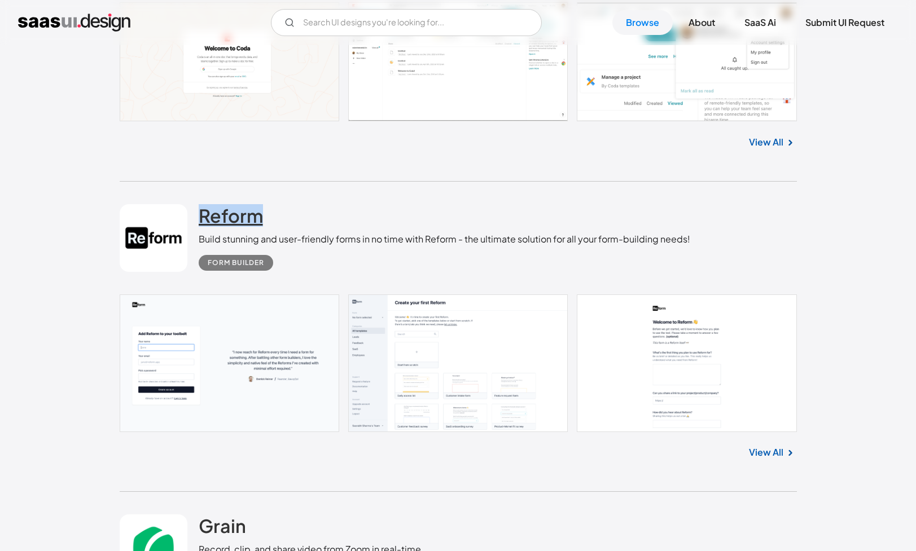
drag, startPoint x: 265, startPoint y: 218, endPoint x: 203, endPoint y: 214, distance: 62.2
click at [203, 214] on div "Reform Build stunning and user-friendly forms in no time with Reform - the ulti…" at bounding box center [444, 237] width 491 height 67
copy h2 "Reform"
click at [241, 332] on link at bounding box center [458, 363] width 677 height 138
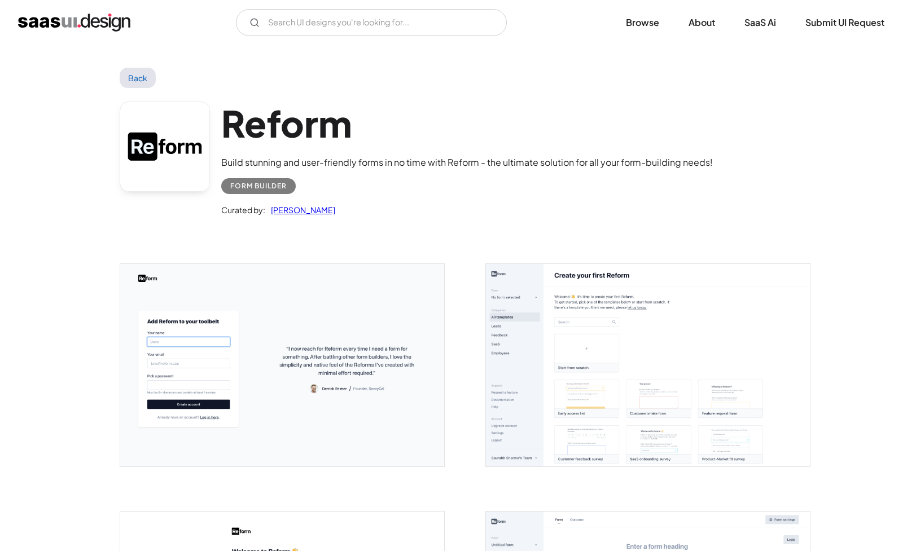
click at [337, 364] on img "open lightbox" at bounding box center [282, 365] width 324 height 203
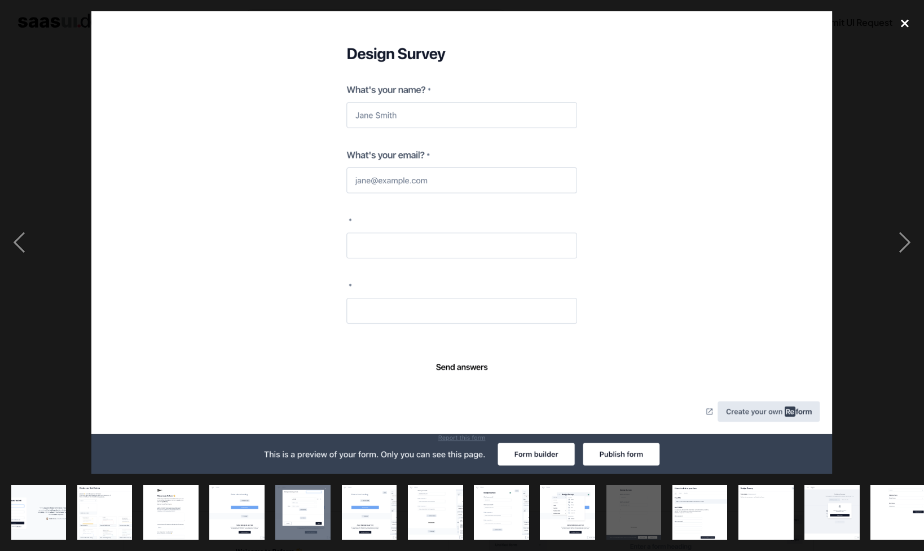
click at [905, 17] on div "close lightbox" at bounding box center [905, 23] width 38 height 25
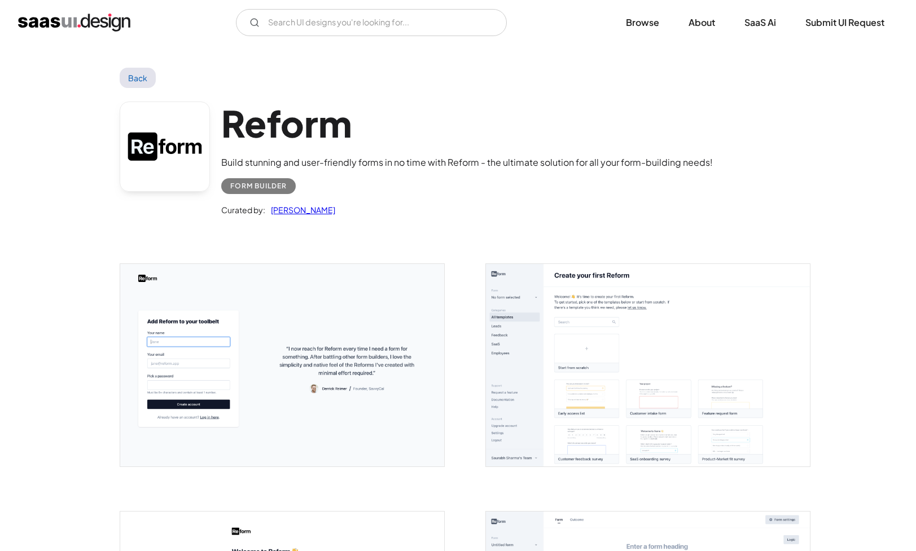
click at [94, 24] on img "home" at bounding box center [74, 23] width 112 height 18
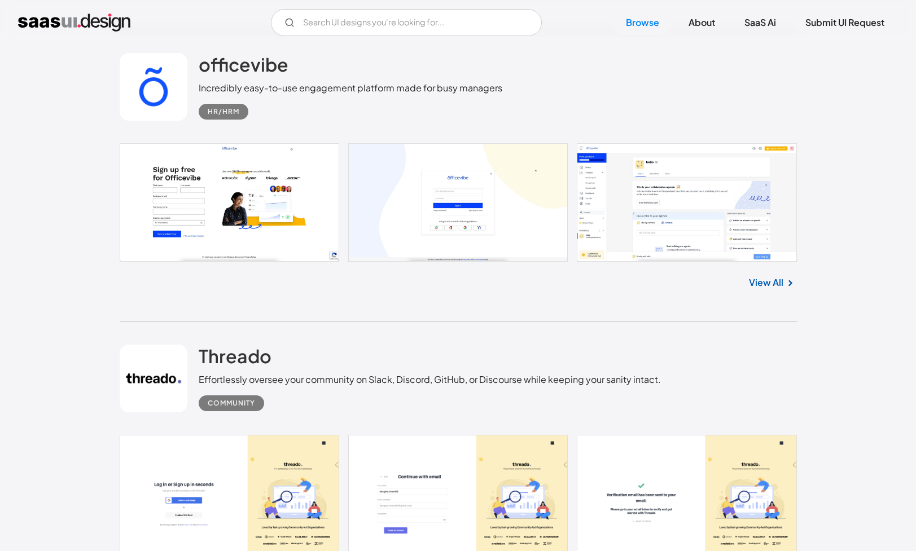
scroll to position [10900, 0]
click at [641, 223] on link at bounding box center [458, 203] width 677 height 118
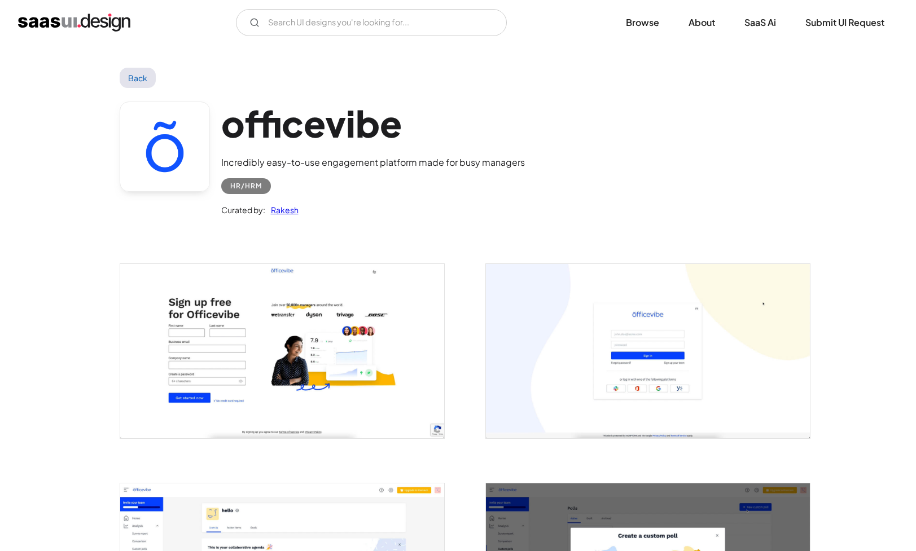
scroll to position [314, 0]
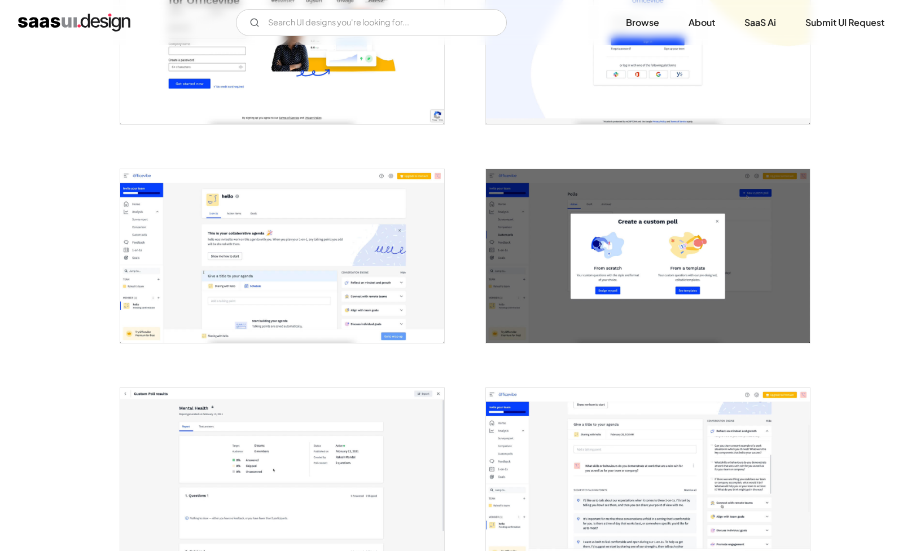
click at [326, 311] on img "open lightbox" at bounding box center [282, 256] width 324 height 174
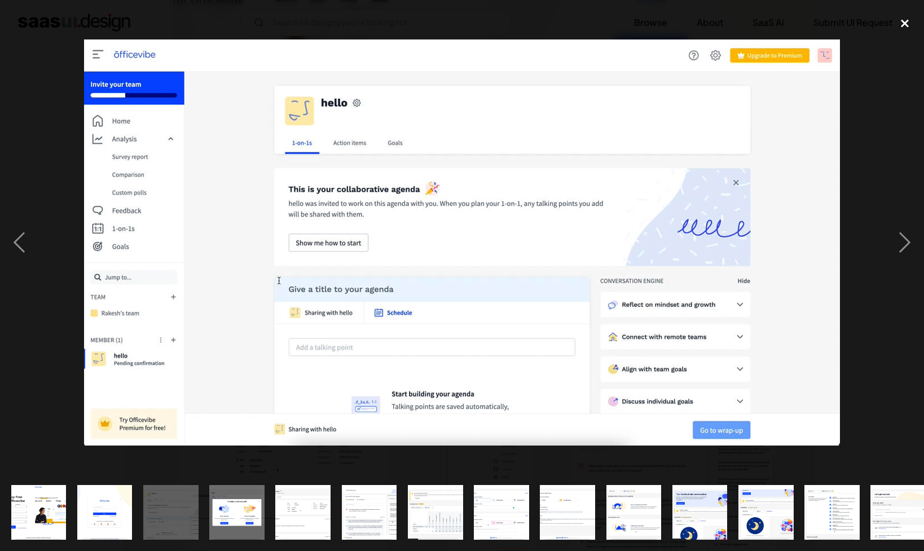
click at [902, 19] on div "close lightbox" at bounding box center [905, 23] width 38 height 25
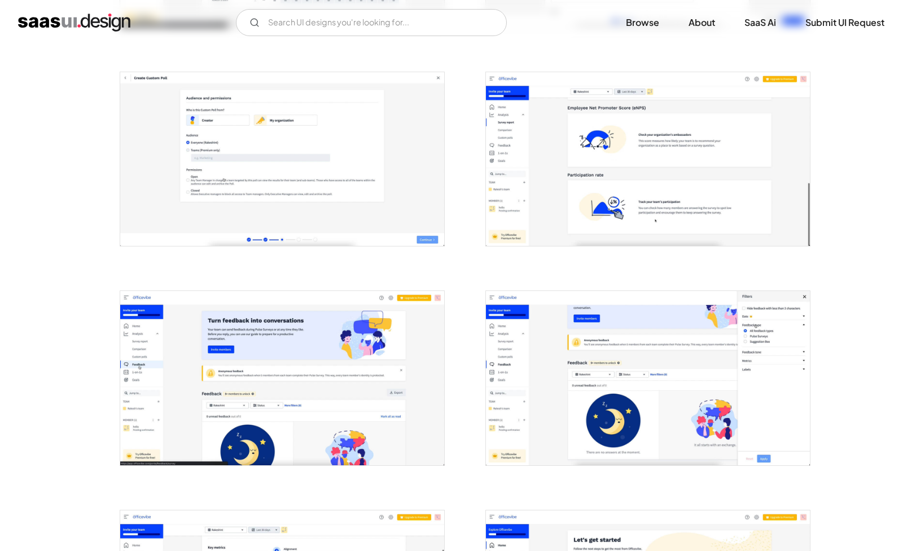
scroll to position [1494, 0]
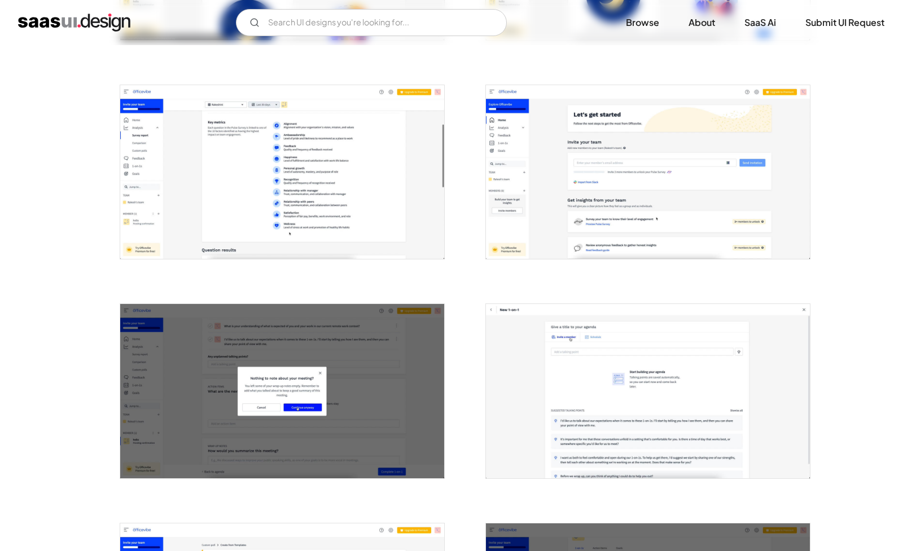
click at [38, 19] on img "home" at bounding box center [74, 23] width 112 height 18
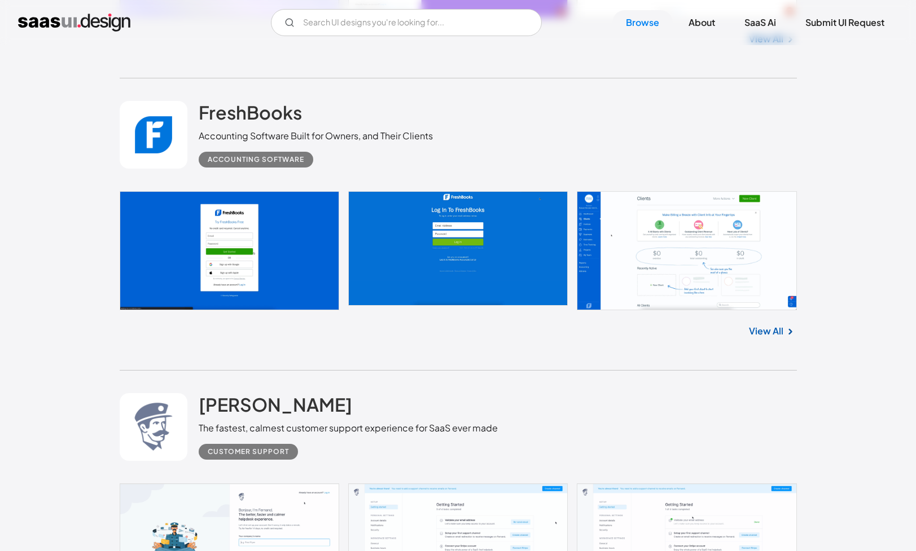
scroll to position [12940, 0]
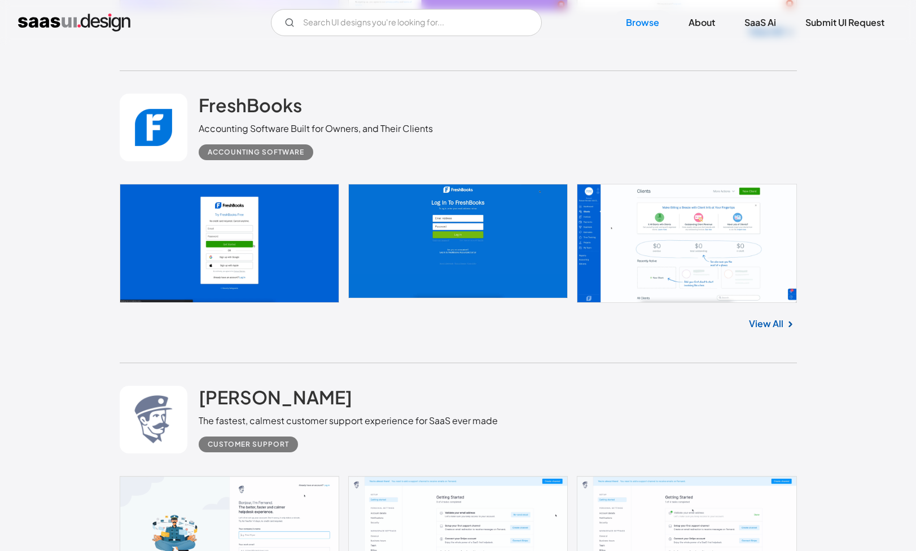
click at [292, 244] on link at bounding box center [458, 243] width 677 height 119
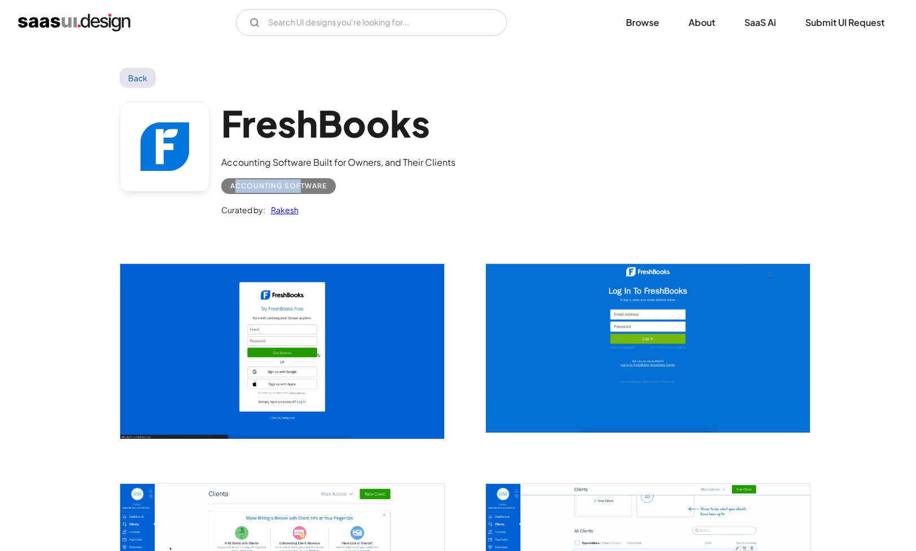
drag, startPoint x: 232, startPoint y: 183, endPoint x: 300, endPoint y: 184, distance: 67.1
click at [300, 184] on div "Accounting Software" at bounding box center [278, 186] width 96 height 14
click at [361, 185] on div "Accounting Software" at bounding box center [338, 181] width 234 height 25
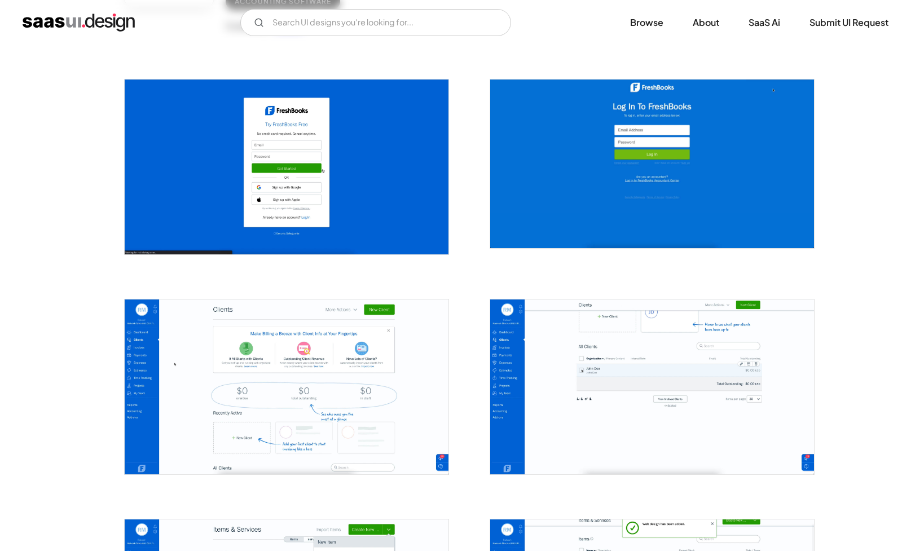
scroll to position [186, 0]
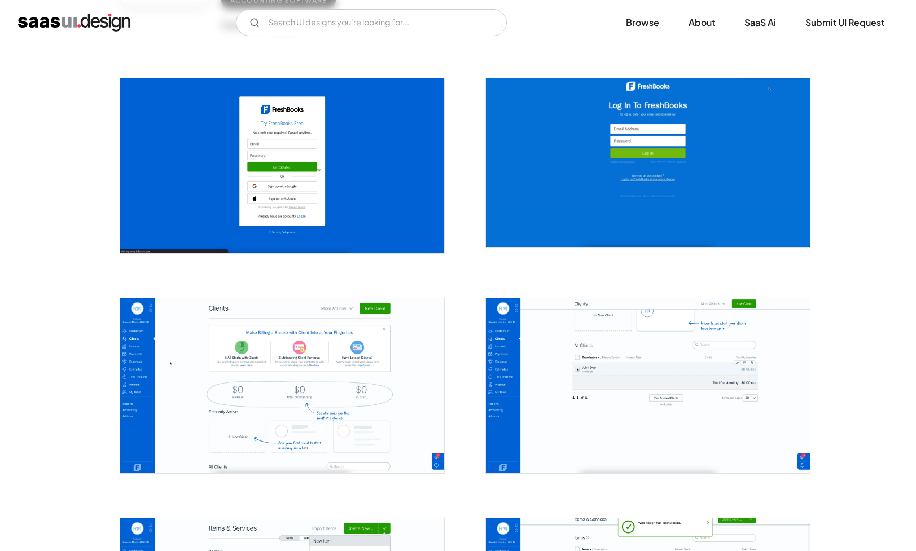
click at [361, 185] on img "open lightbox" at bounding box center [282, 165] width 324 height 175
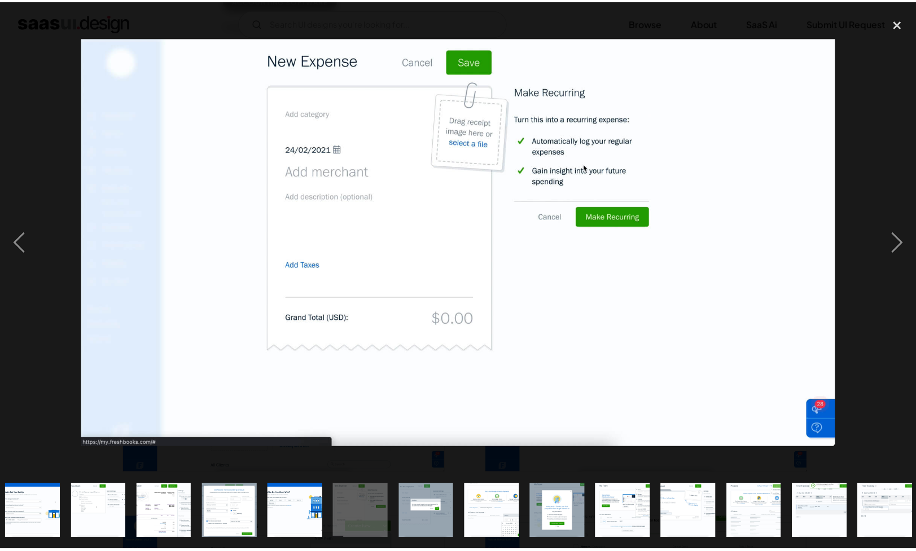
scroll to position [0, 542]
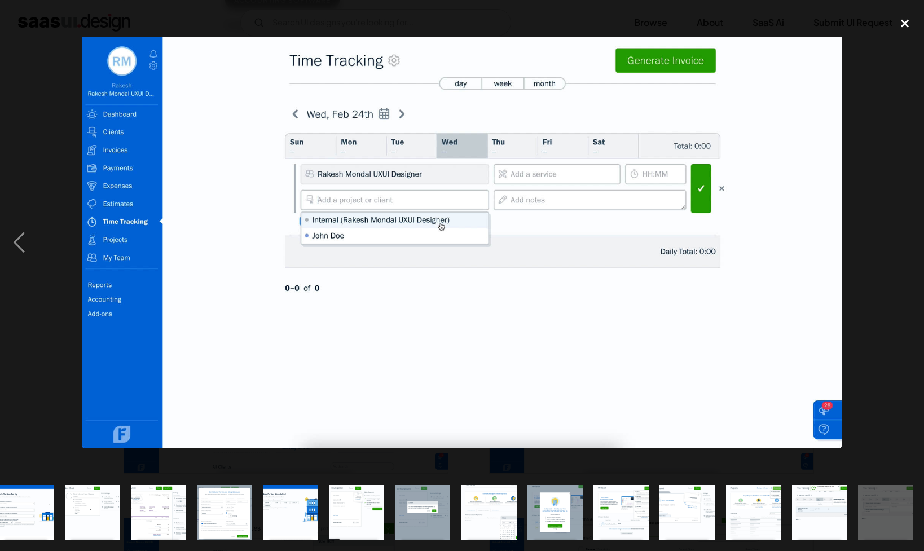
click at [906, 28] on div "close lightbox" at bounding box center [905, 23] width 38 height 25
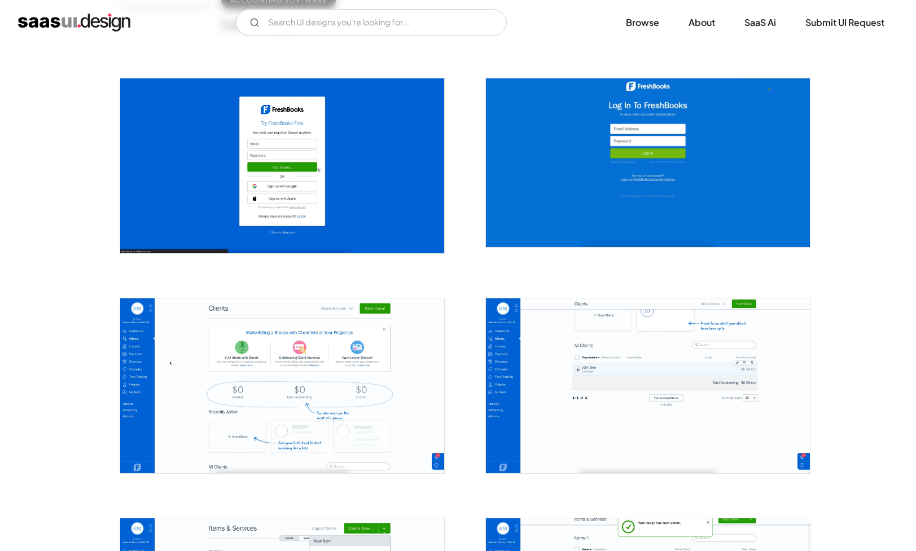
scroll to position [0, 0]
click at [58, 29] on img "home" at bounding box center [74, 23] width 112 height 18
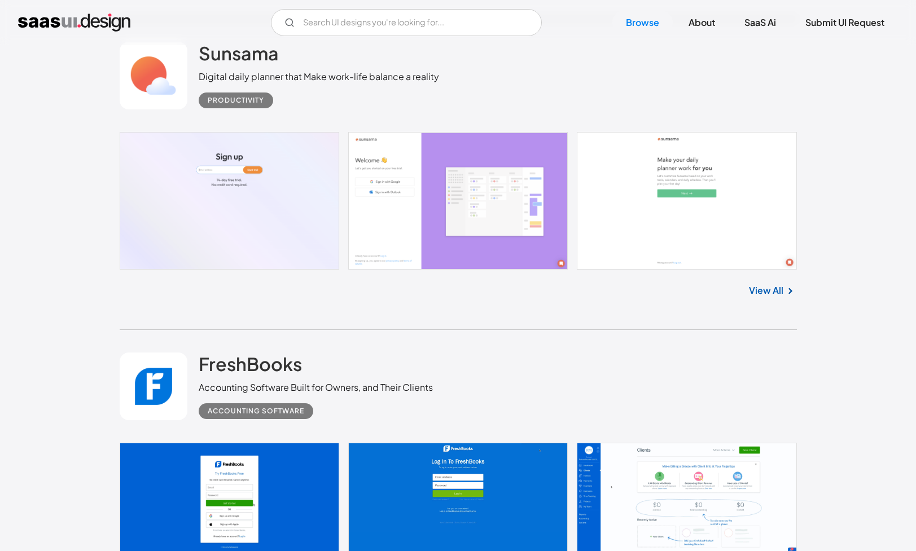
scroll to position [12588, 0]
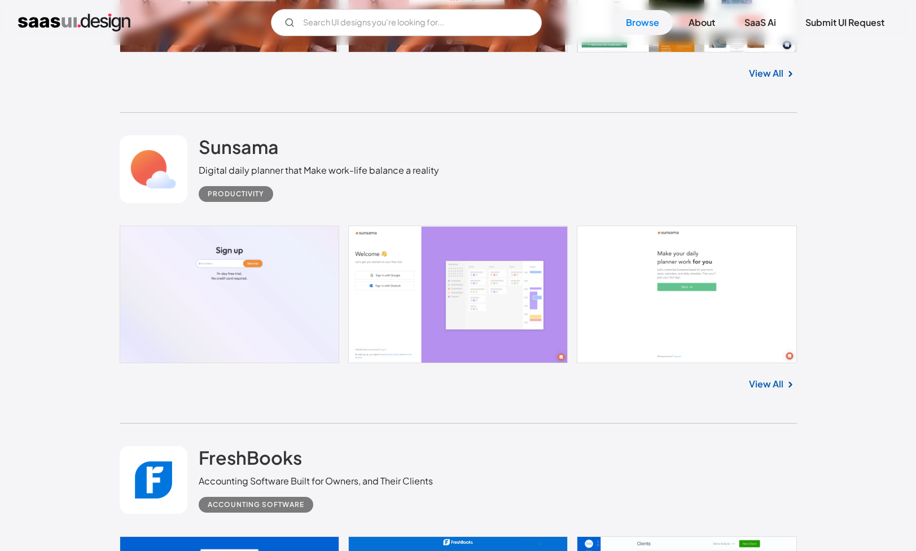
click at [219, 270] on link at bounding box center [458, 295] width 677 height 138
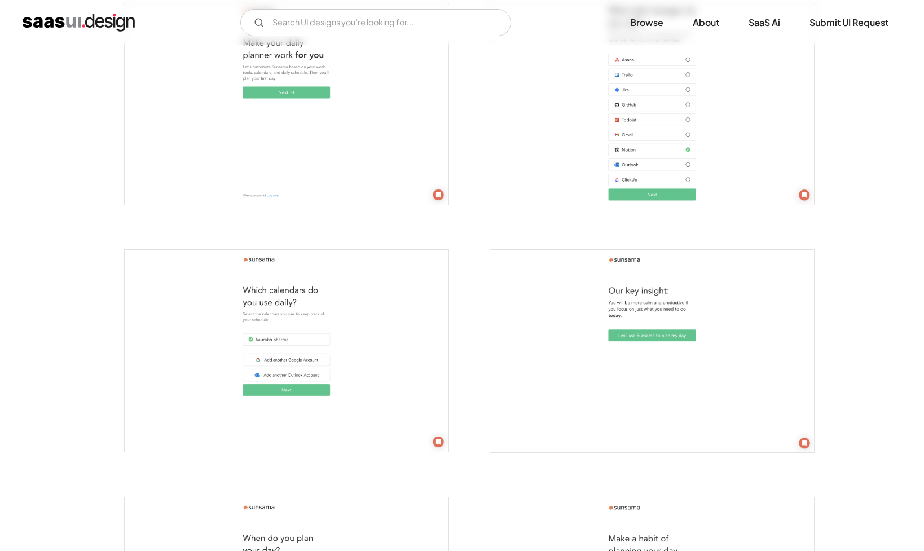
scroll to position [746, 0]
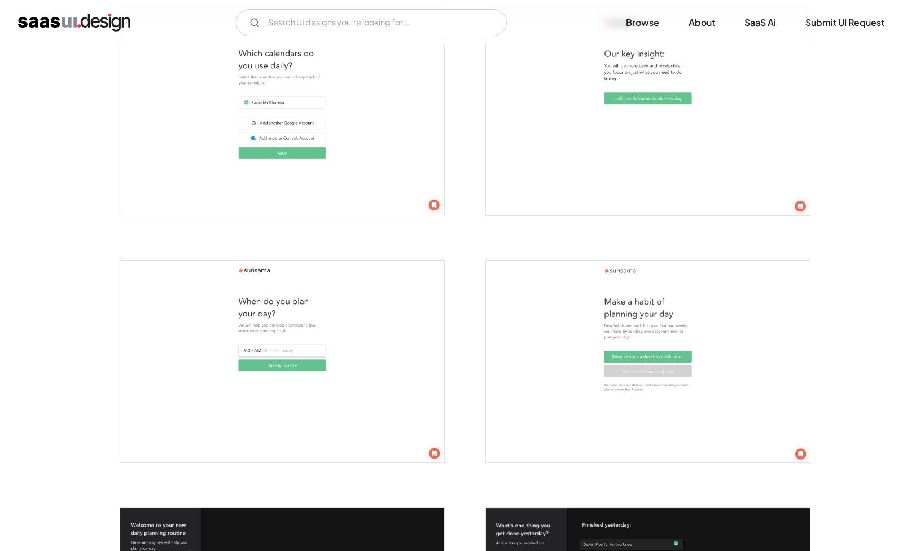
click at [313, 313] on img "open lightbox" at bounding box center [282, 362] width 324 height 203
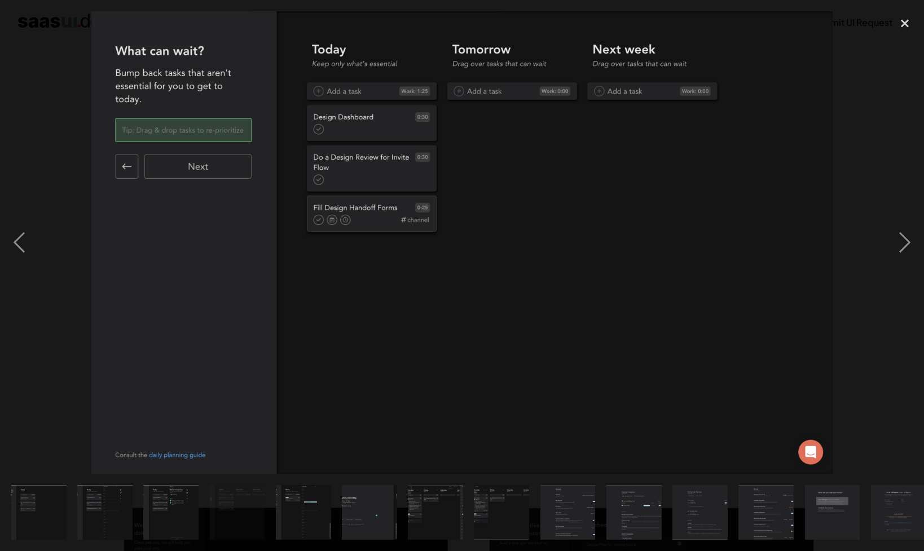
scroll to position [0, 740]
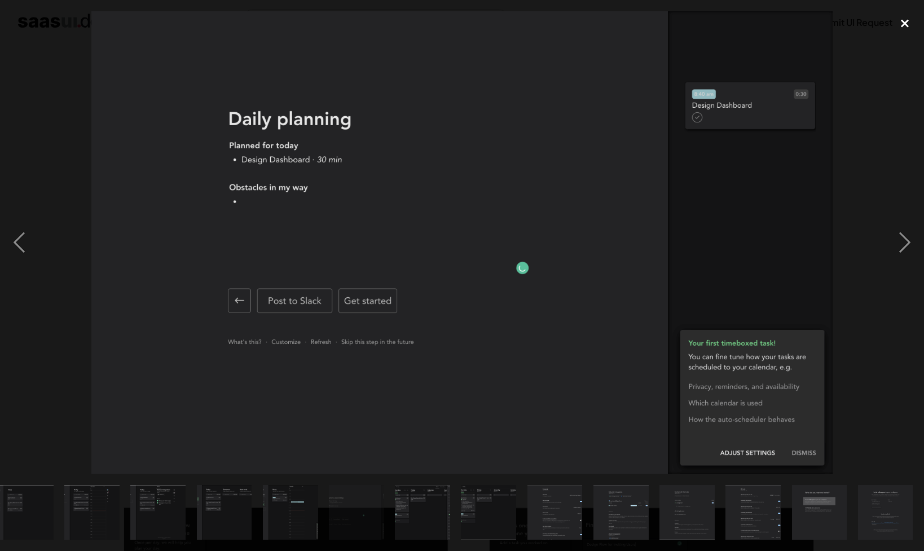
click at [900, 28] on div "close lightbox" at bounding box center [905, 23] width 38 height 25
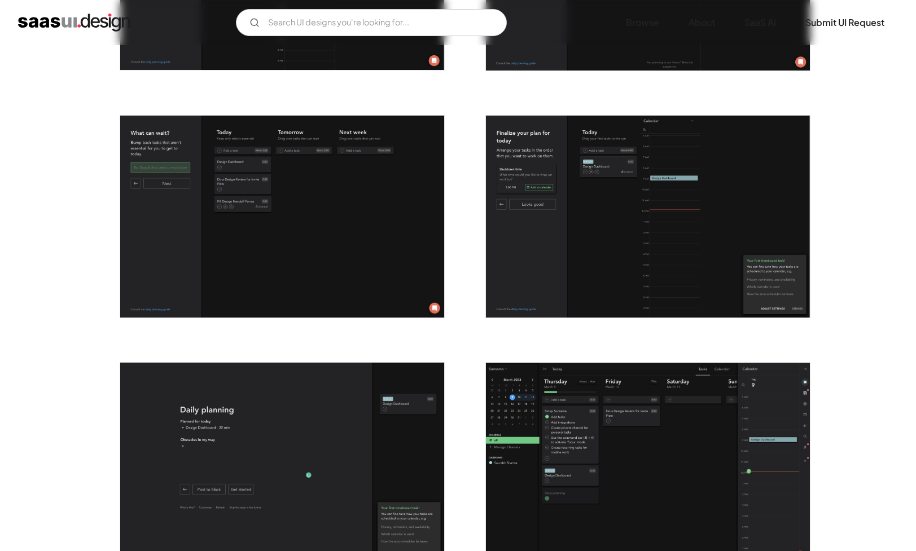
scroll to position [2051, 0]
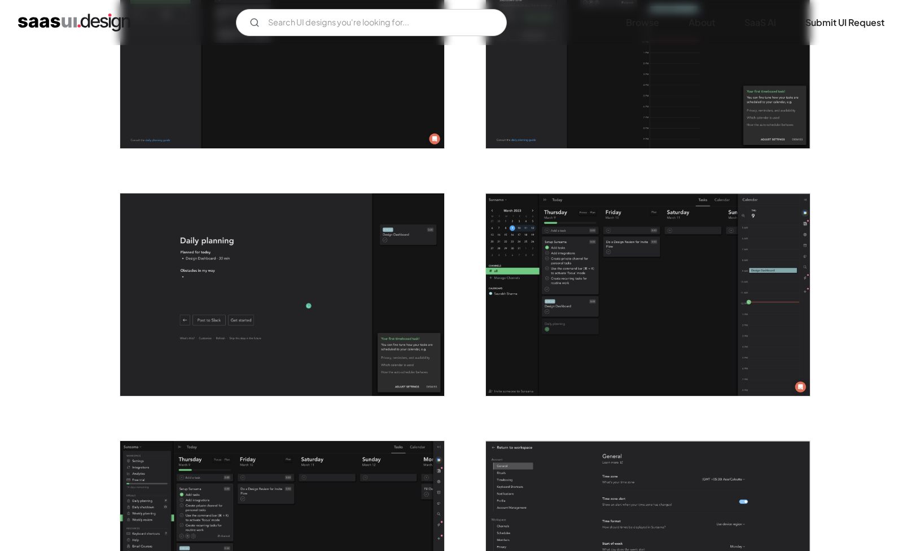
click at [103, 28] on img "home" at bounding box center [74, 23] width 112 height 18
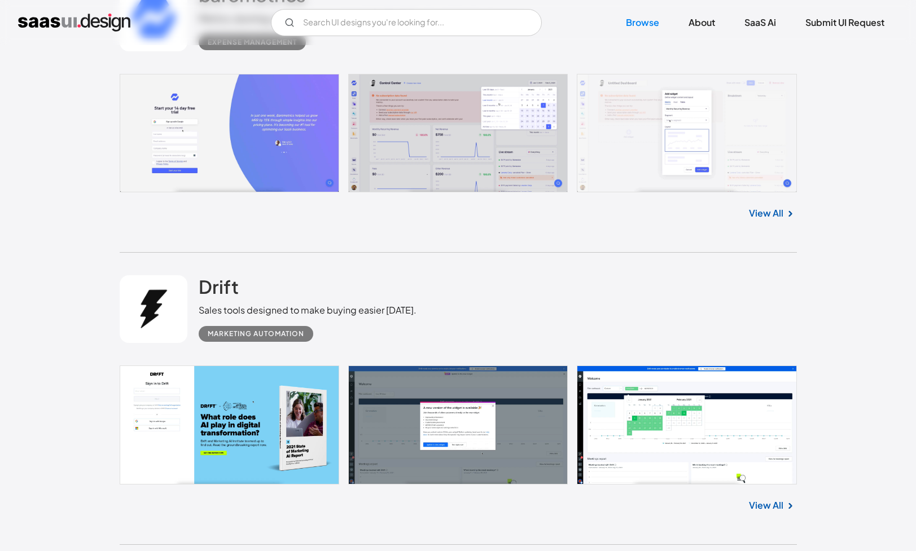
scroll to position [27831, 0]
